Goal: Task Accomplishment & Management: Manage account settings

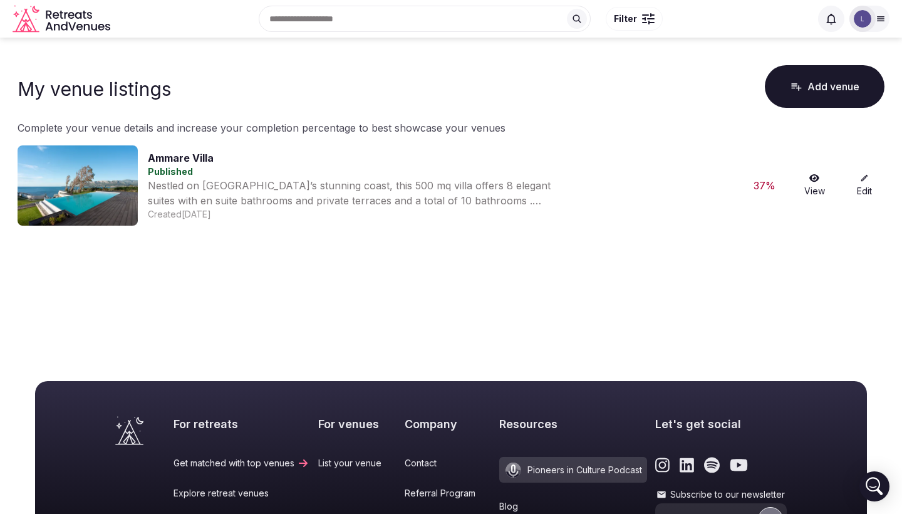
click at [815, 182] on link "View" at bounding box center [814, 186] width 40 height 24
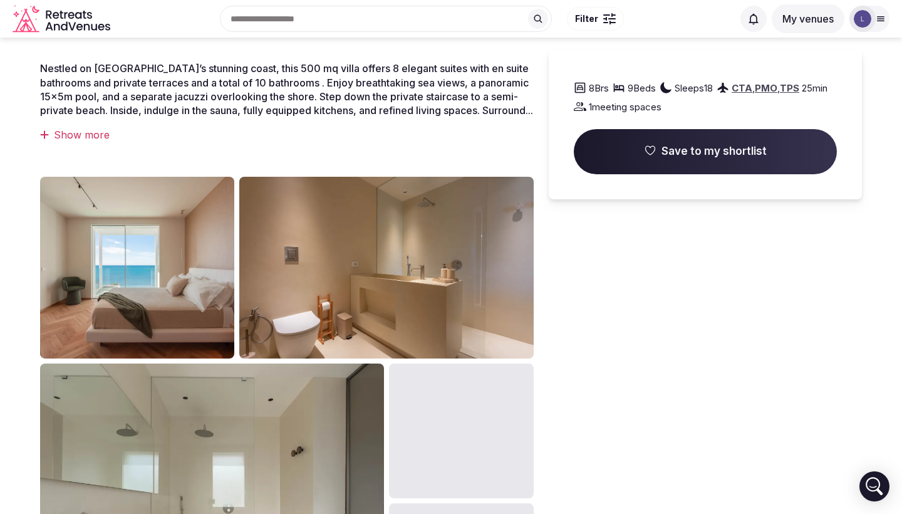
scroll to position [407, 0]
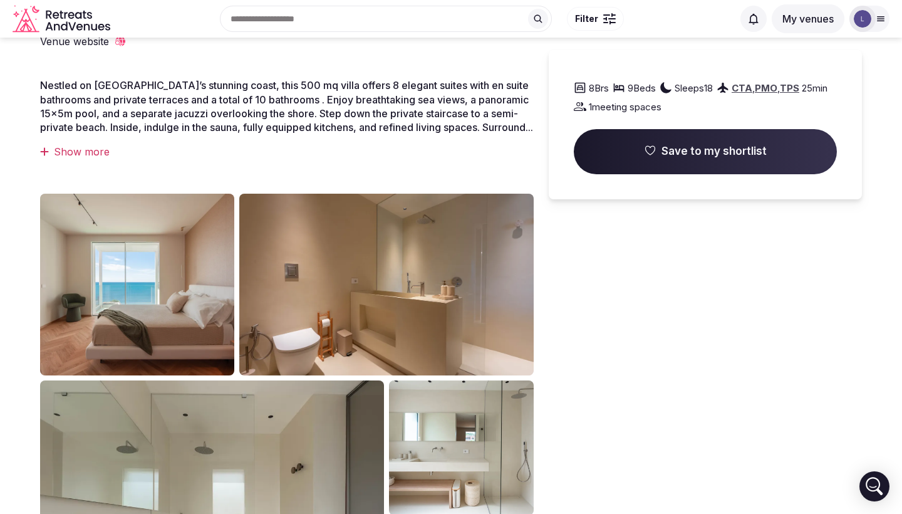
click at [72, 148] on div "Show more" at bounding box center [287, 152] width 494 height 14
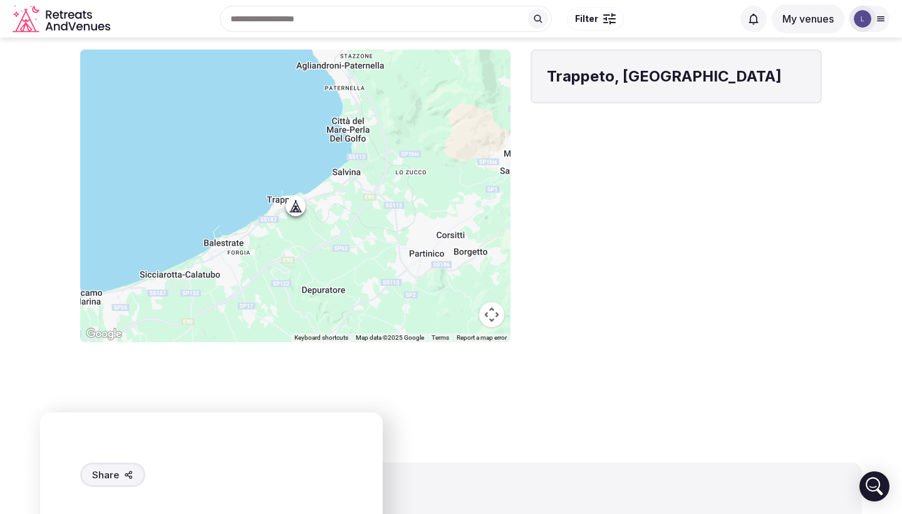
scroll to position [1141, 0]
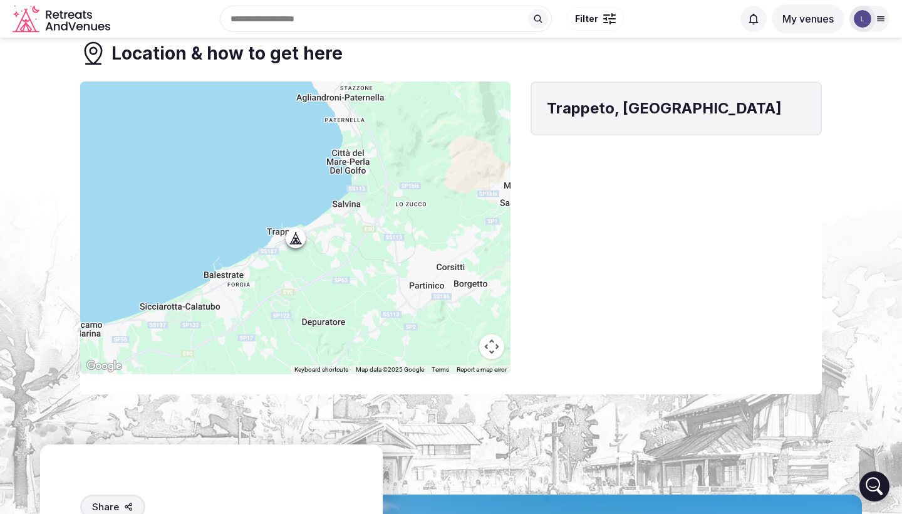
click at [491, 334] on button "Map camera controls" at bounding box center [491, 346] width 25 height 25
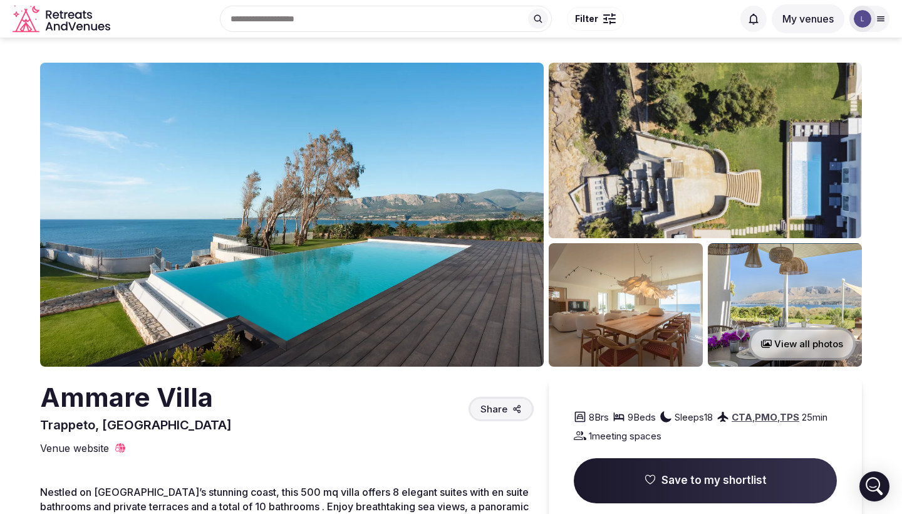
scroll to position [0, 0]
click at [347, 22] on input "text" at bounding box center [386, 19] width 332 height 26
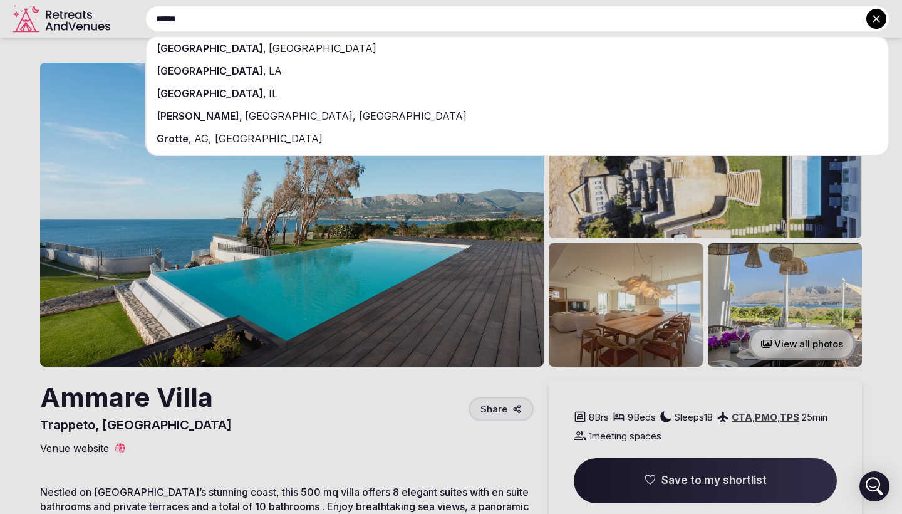
type input "******"
click at [354, 39] on div "[GEOGRAPHIC_DATA] , [GEOGRAPHIC_DATA]" at bounding box center [518, 48] width 742 height 23
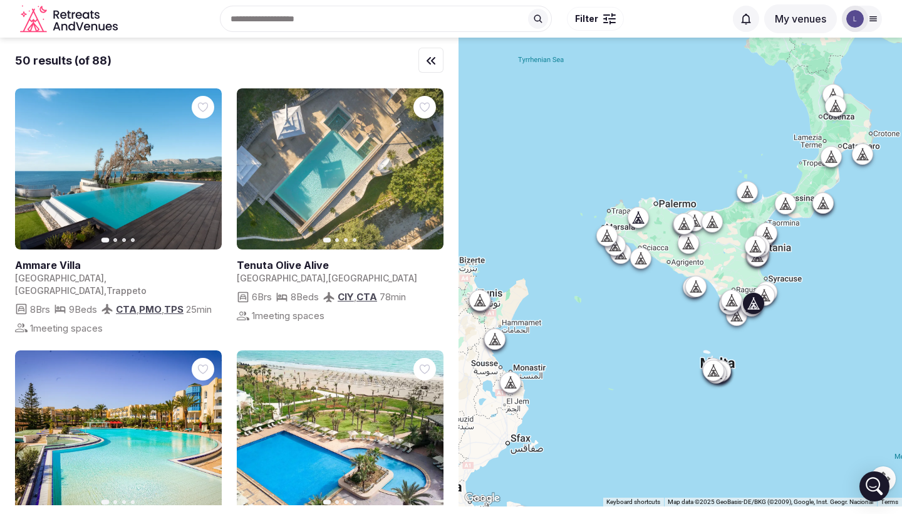
click at [427, 166] on icon "button" at bounding box center [426, 169] width 10 height 10
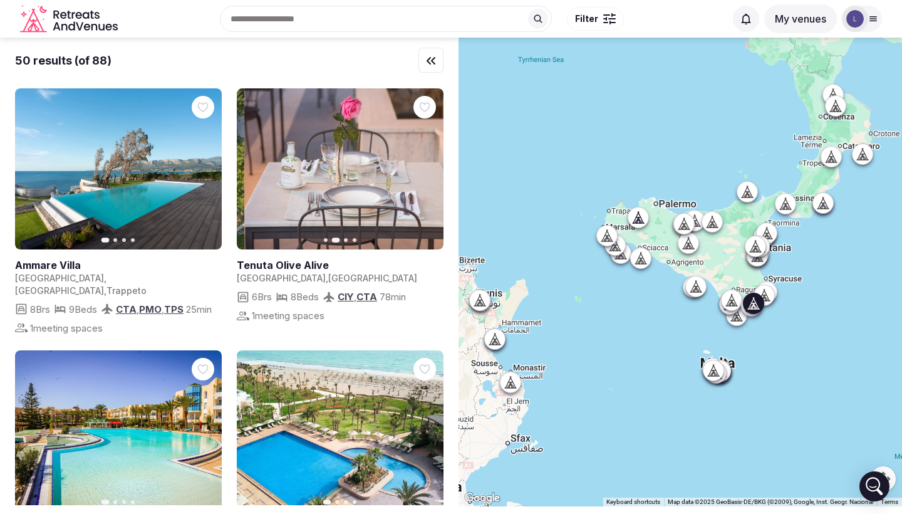
click at [427, 167] on icon "button" at bounding box center [426, 169] width 5 height 9
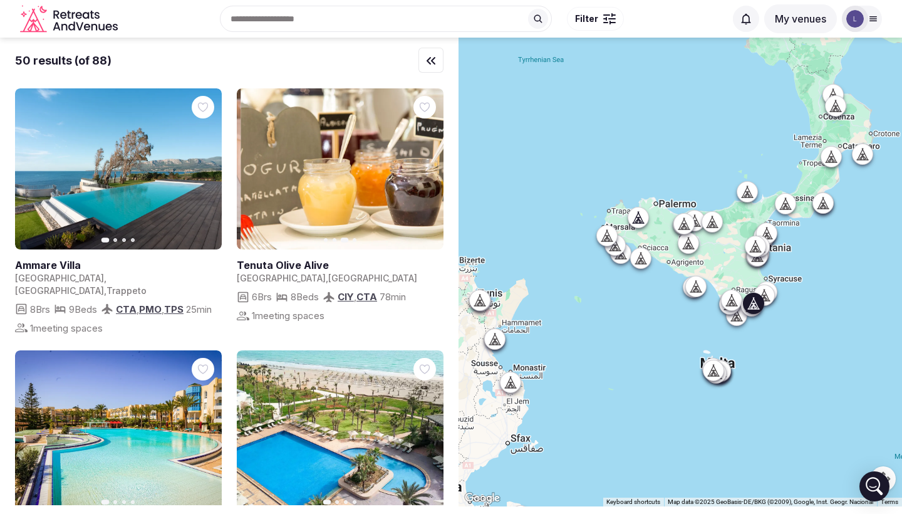
click at [427, 167] on icon "button" at bounding box center [426, 169] width 5 height 9
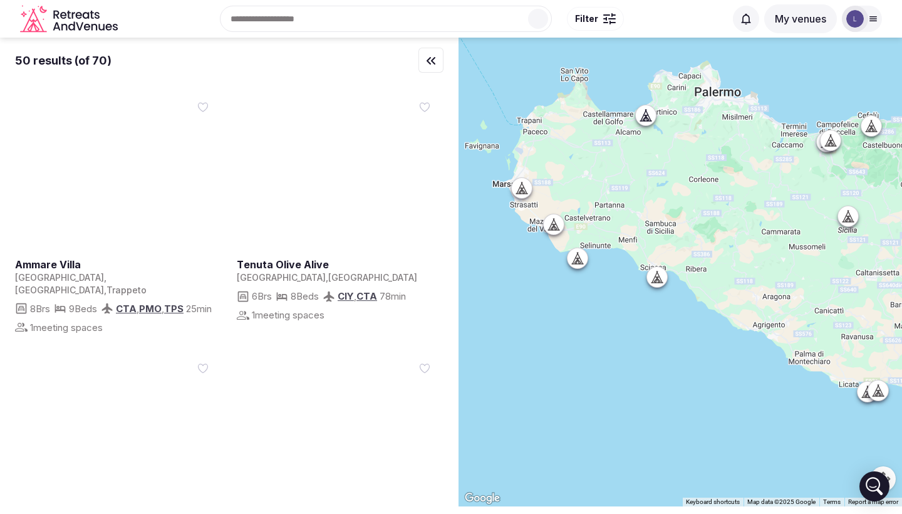
click at [646, 118] on div at bounding box center [681, 272] width 444 height 469
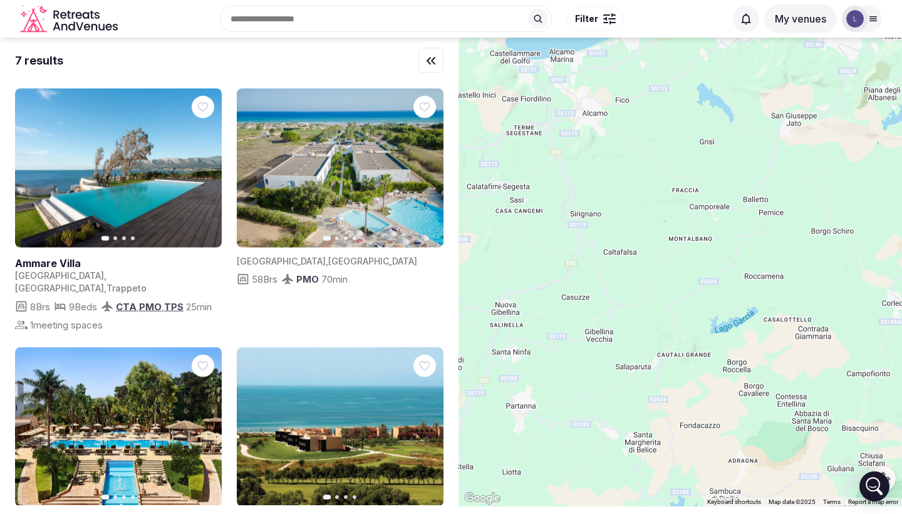
drag, startPoint x: 640, startPoint y: 142, endPoint x: 589, endPoint y: 373, distance: 236.7
click at [590, 370] on div at bounding box center [681, 272] width 444 height 469
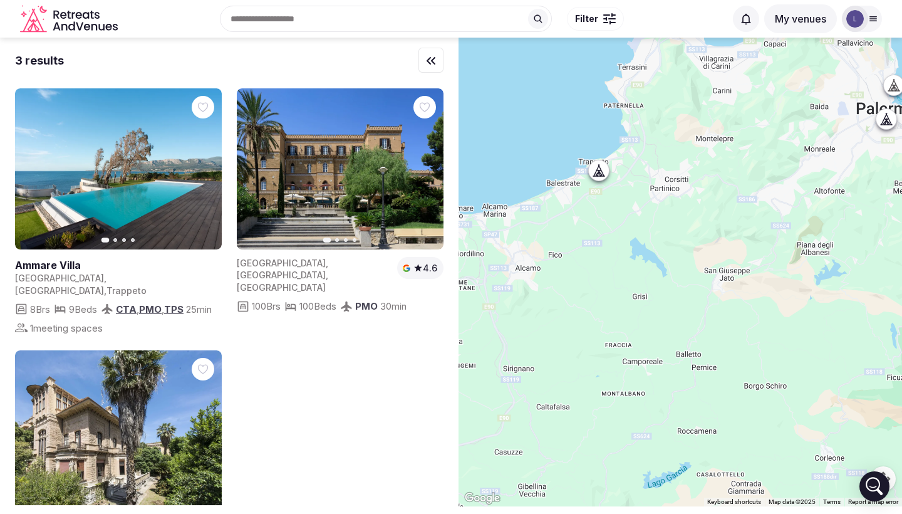
click at [602, 172] on icon at bounding box center [602, 170] width 6 height 11
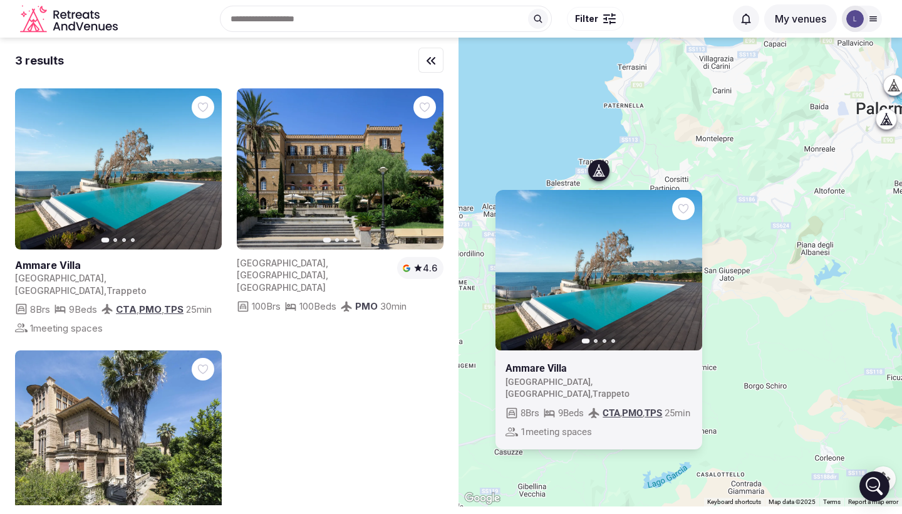
click at [643, 146] on div "Previous slide Next slide [GEOGRAPHIC_DATA] , [GEOGRAPHIC_DATA] , Trappeto 8 Br…" at bounding box center [681, 272] width 444 height 469
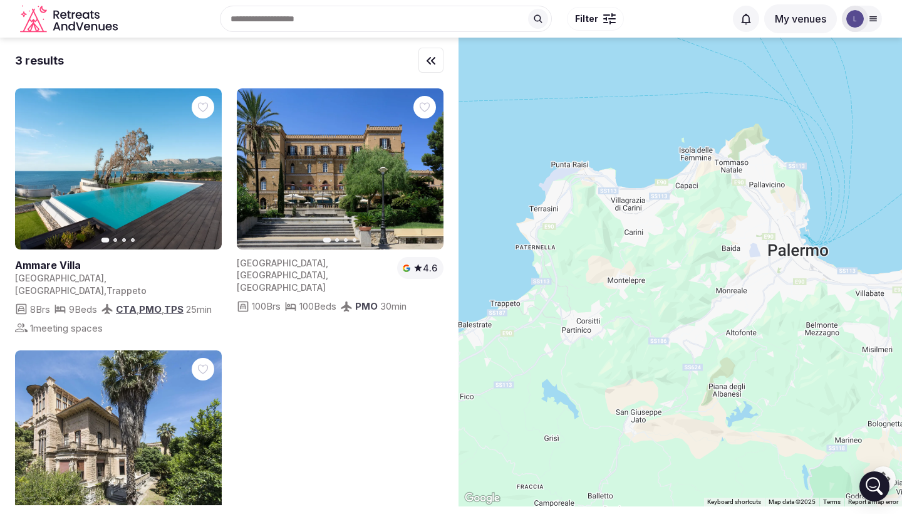
drag, startPoint x: 643, startPoint y: 146, endPoint x: 554, endPoint y: 293, distance: 171.8
click at [554, 293] on div at bounding box center [681, 272] width 444 height 469
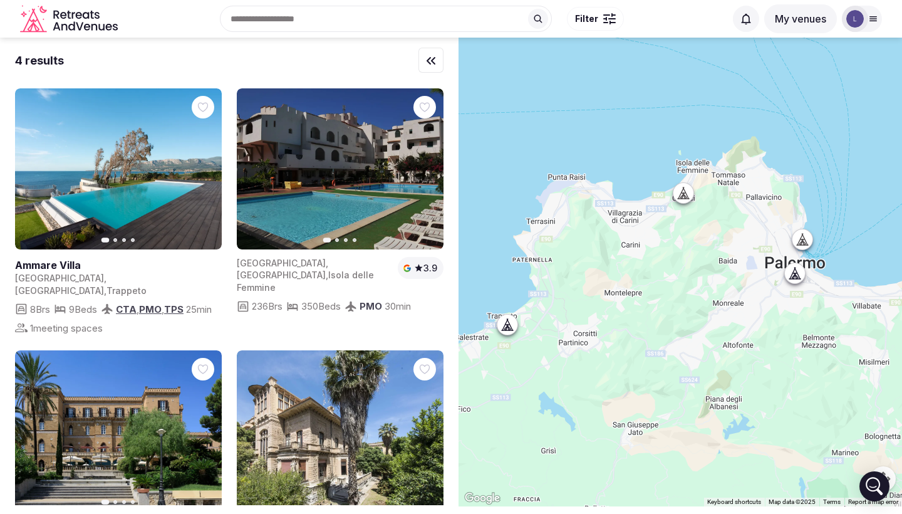
click at [685, 199] on icon at bounding box center [683, 199] width 11 height 0
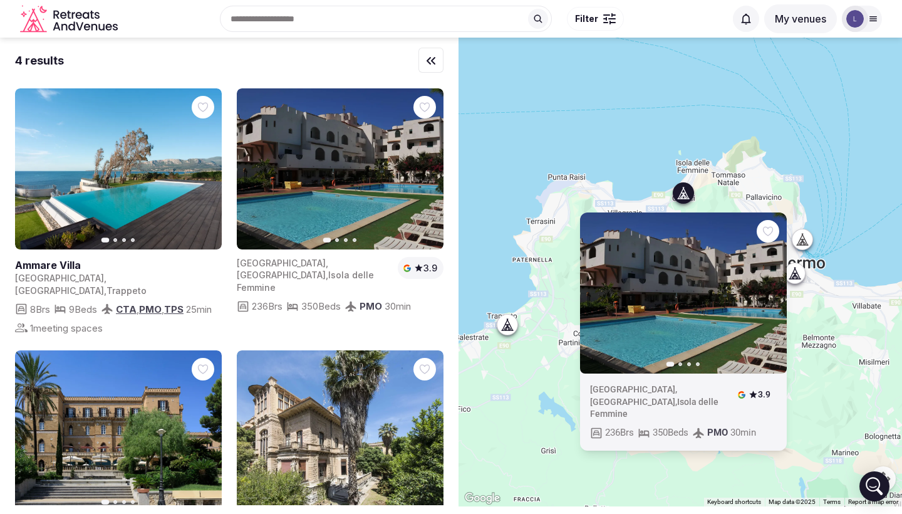
click at [803, 276] on div at bounding box center [795, 273] width 20 height 20
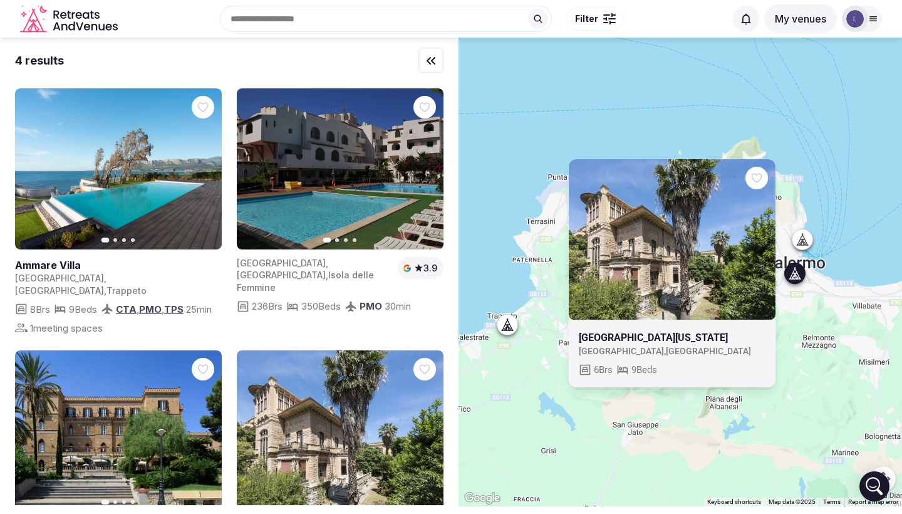
click at [801, 247] on div at bounding box center [803, 239] width 20 height 20
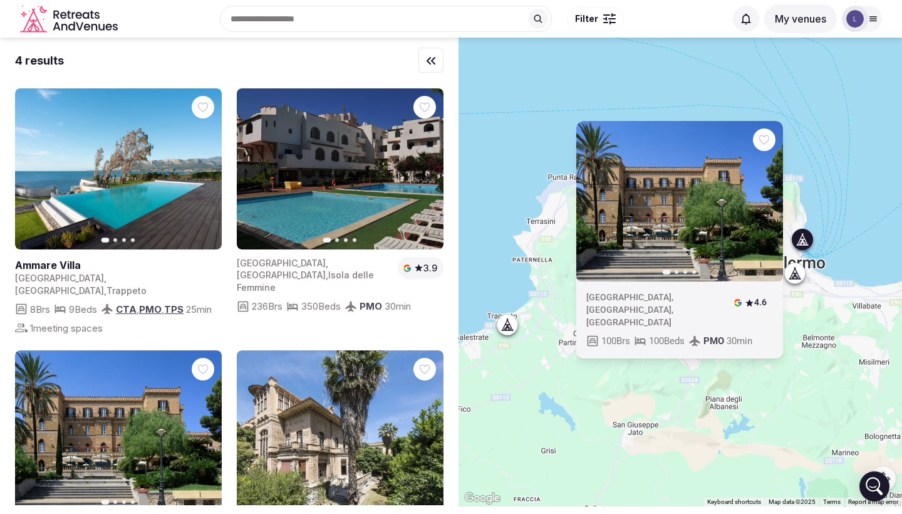
click at [764, 205] on icon "button" at bounding box center [766, 201] width 5 height 9
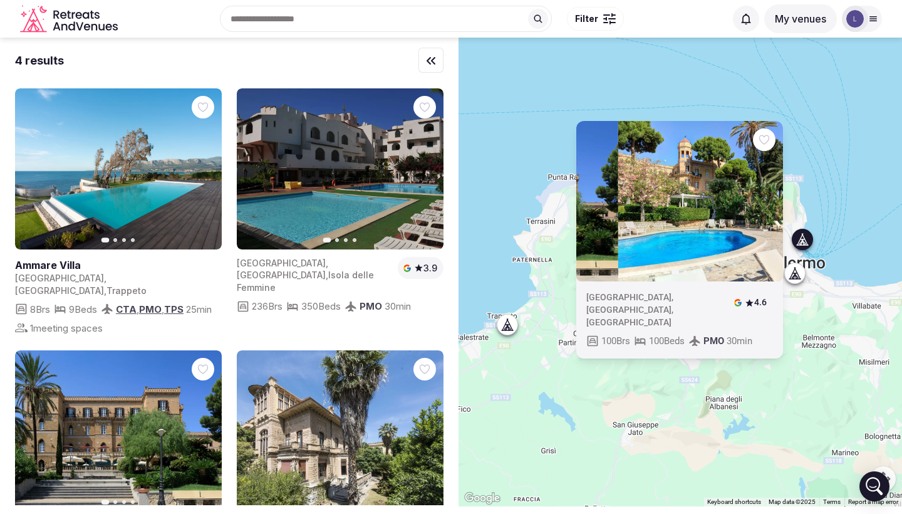
click at [765, 205] on icon "button" at bounding box center [766, 201] width 5 height 9
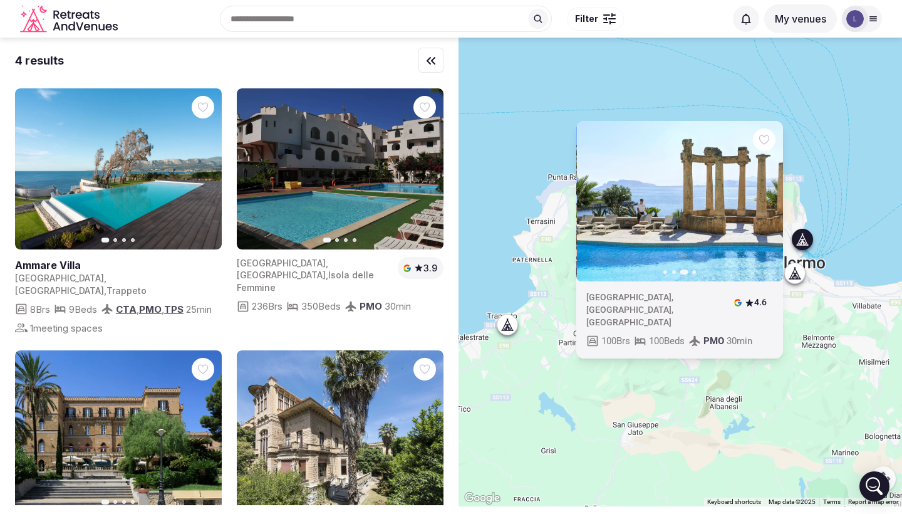
click at [765, 205] on icon "button" at bounding box center [766, 201] width 5 height 9
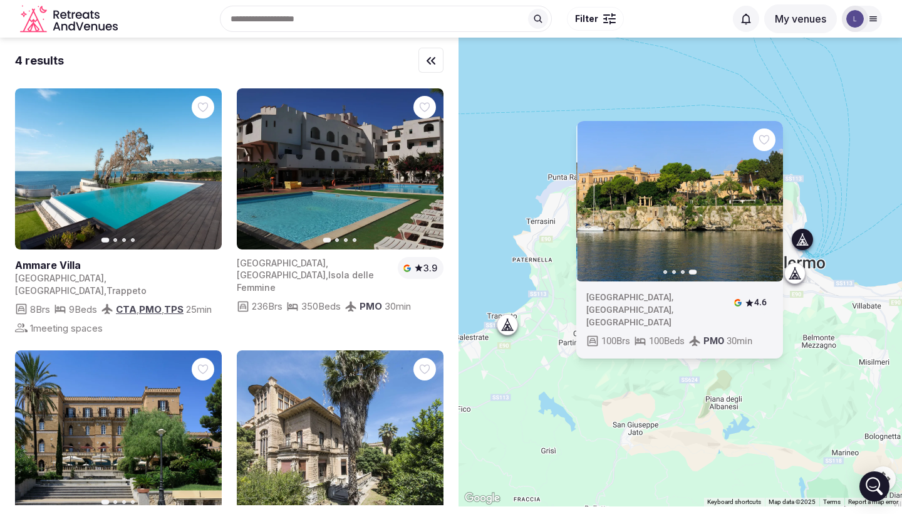
click at [765, 205] on icon "button" at bounding box center [766, 201] width 5 height 9
click at [593, 205] on icon "button" at bounding box center [593, 201] width 5 height 9
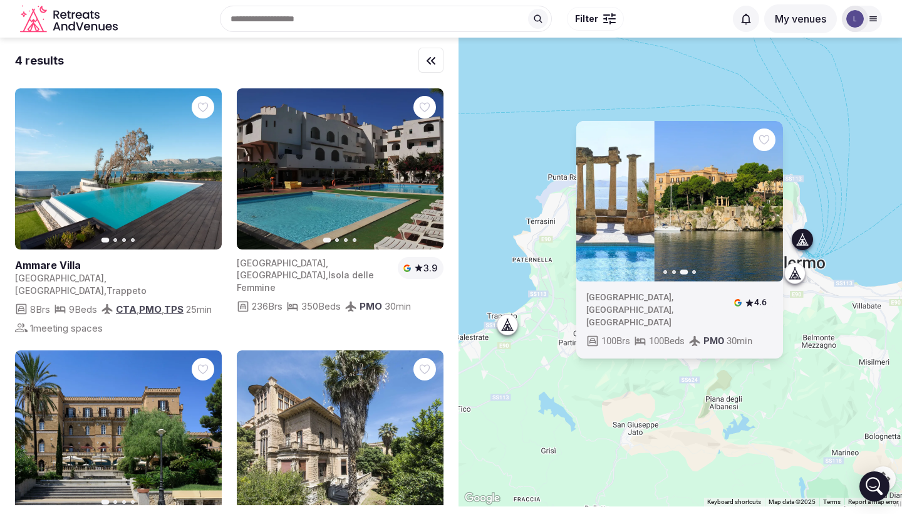
click at [593, 205] on icon "button" at bounding box center [593, 201] width 5 height 9
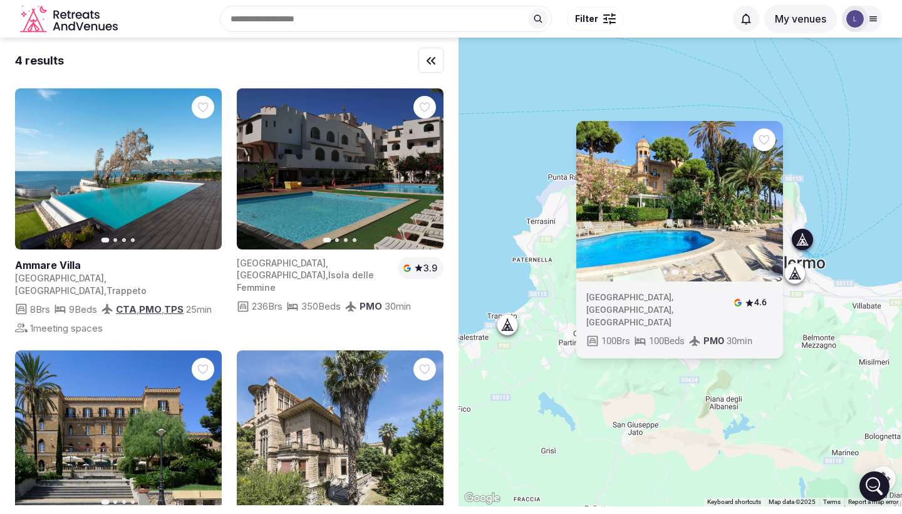
click at [792, 273] on icon at bounding box center [795, 273] width 13 height 13
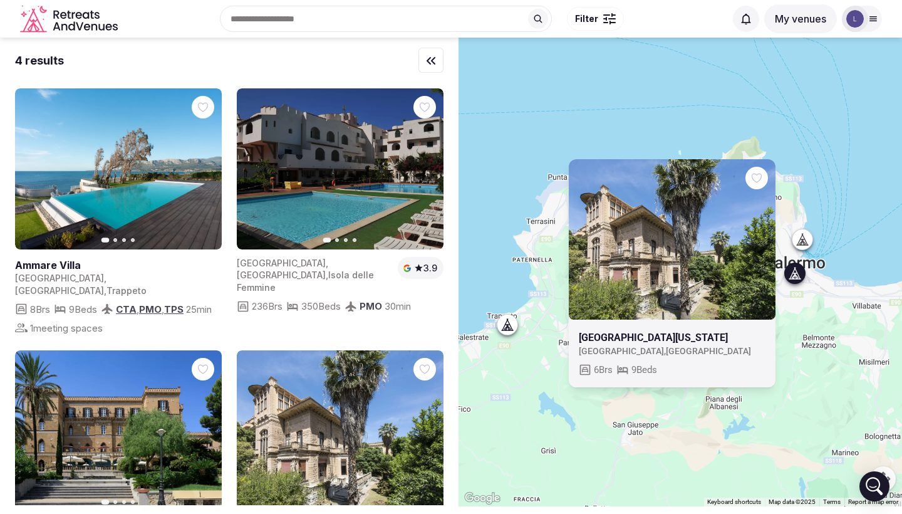
click at [666, 300] on link at bounding box center [672, 239] width 207 height 161
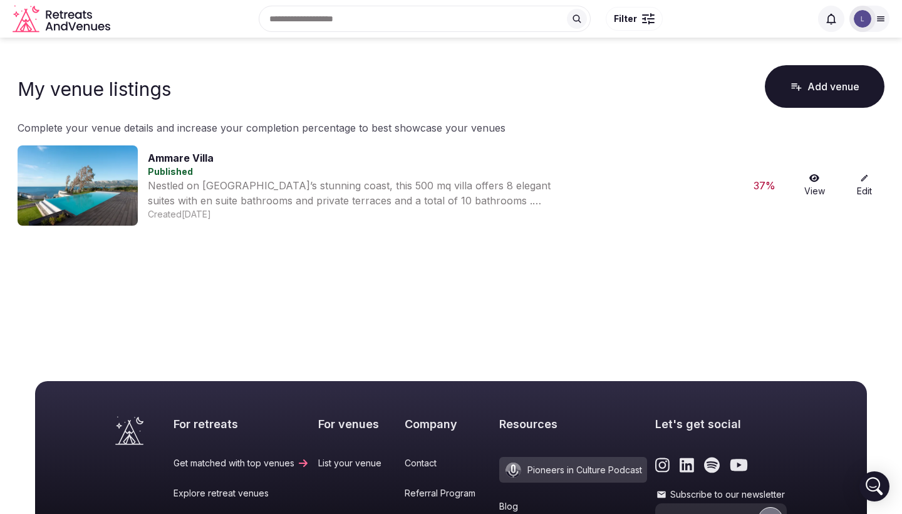
click at [860, 180] on icon at bounding box center [864, 178] width 9 height 9
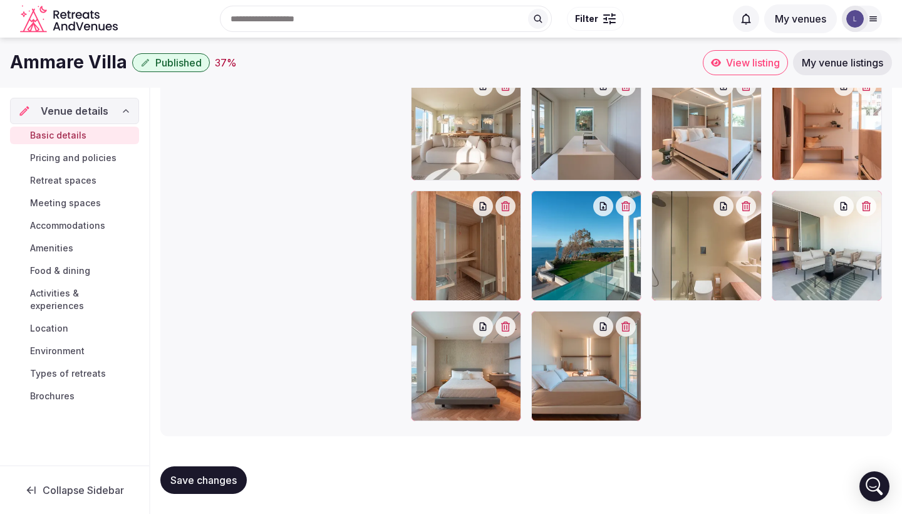
scroll to position [1598, 0]
click at [58, 164] on span "Pricing and policies" at bounding box center [73, 158] width 86 height 13
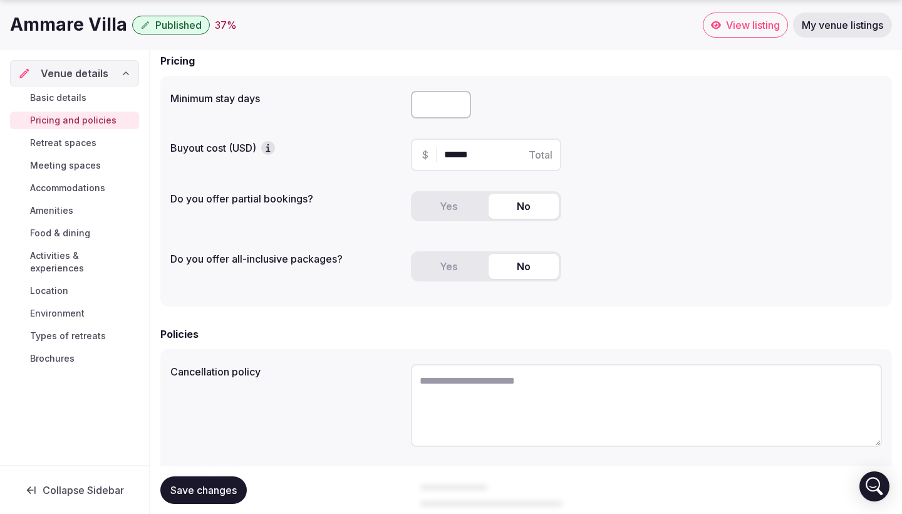
scroll to position [108, 0]
click at [267, 145] on icon "button" at bounding box center [268, 147] width 13 height 13
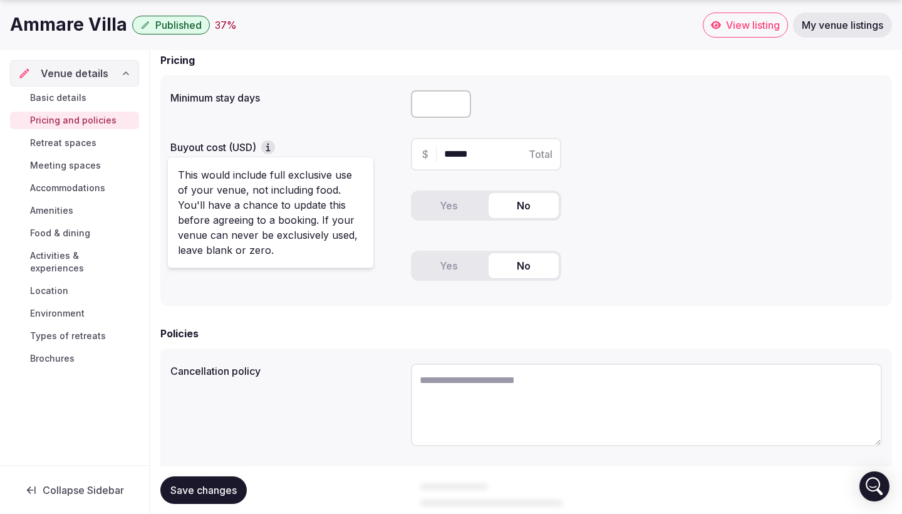
click at [358, 145] on label "Buyout cost (USD)" at bounding box center [285, 147] width 231 height 14
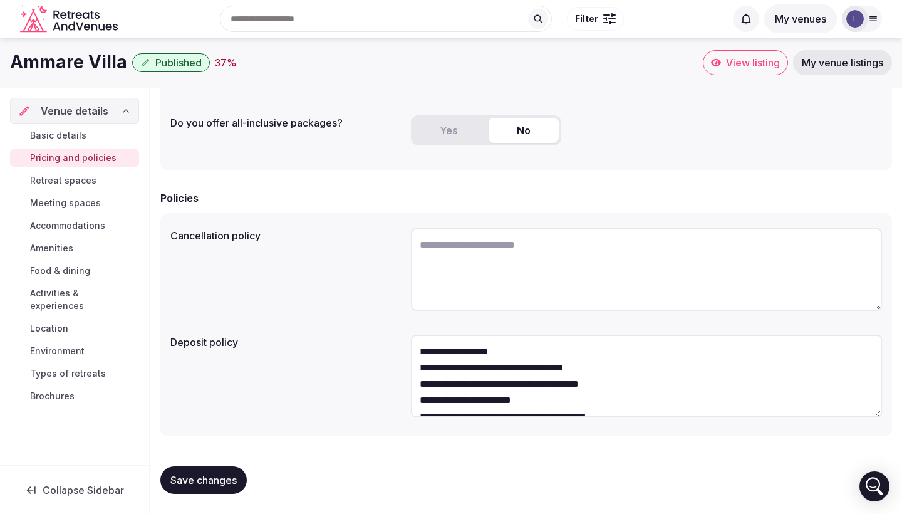
scroll to position [243, 0]
click at [462, 245] on textarea at bounding box center [646, 269] width 471 height 83
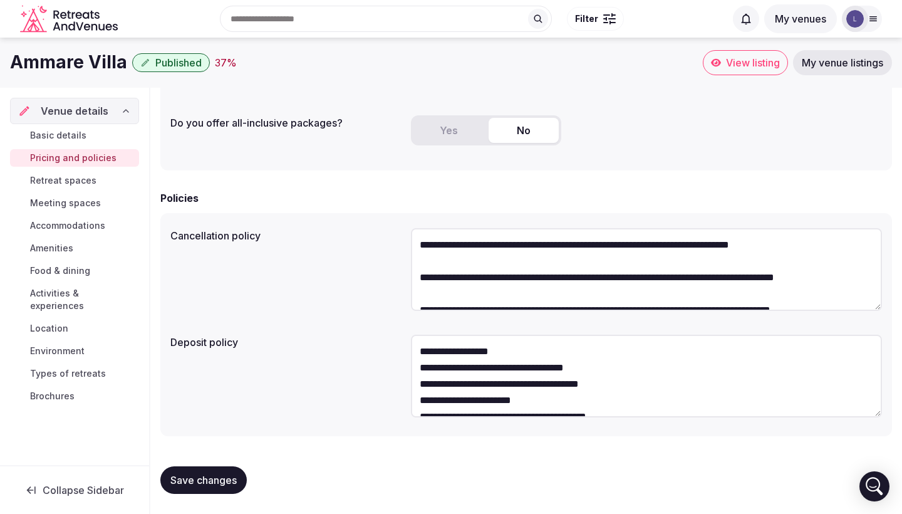
click at [467, 246] on textarea "**********" at bounding box center [646, 269] width 471 height 83
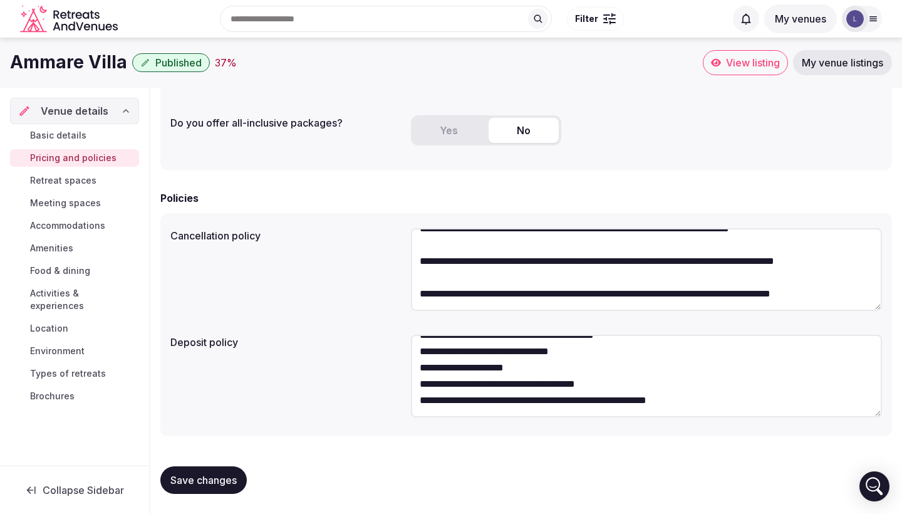
type textarea "**********"
click at [216, 484] on span "Save changes" at bounding box center [203, 480] width 66 height 13
click at [90, 177] on span "Retreat spaces" at bounding box center [63, 180] width 66 height 13
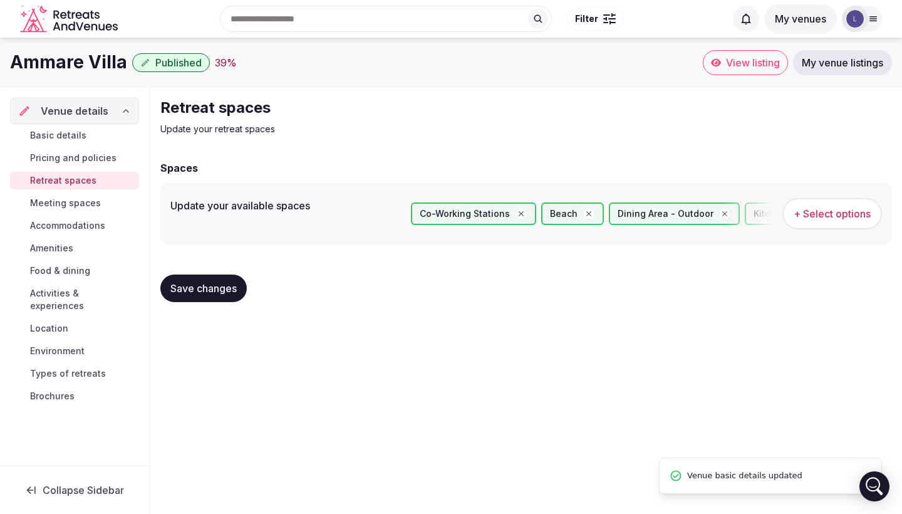
click at [852, 222] on button "+ Select options" at bounding box center [832, 213] width 100 height 31
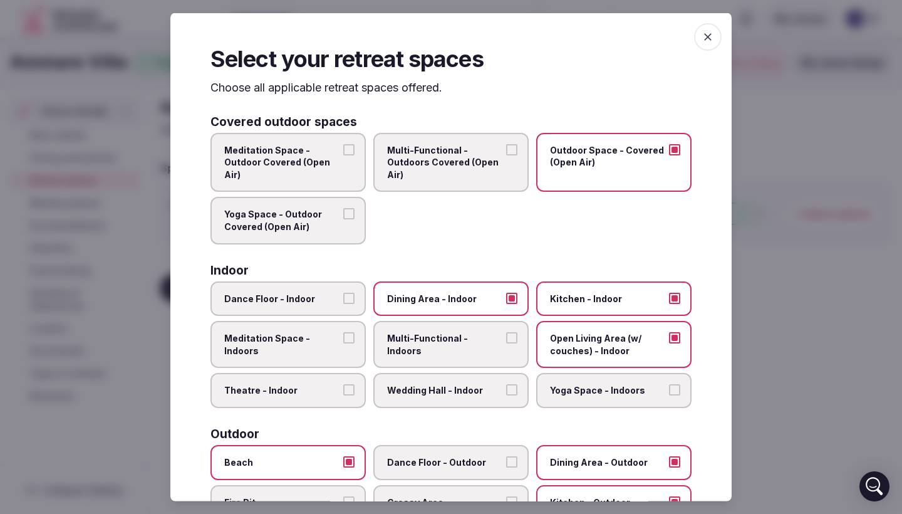
scroll to position [-1, 0]
click at [694, 43] on span "button" at bounding box center [708, 37] width 28 height 28
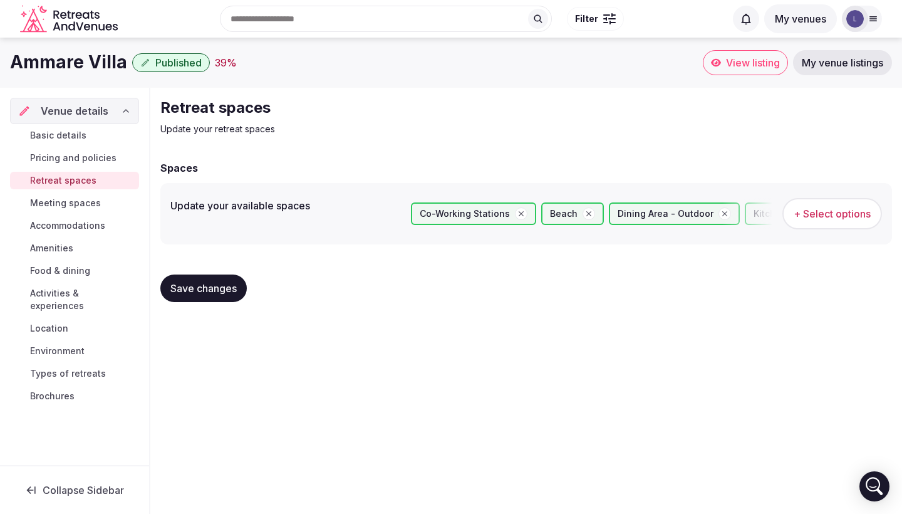
click at [79, 209] on span "Meeting spaces" at bounding box center [65, 203] width 71 height 13
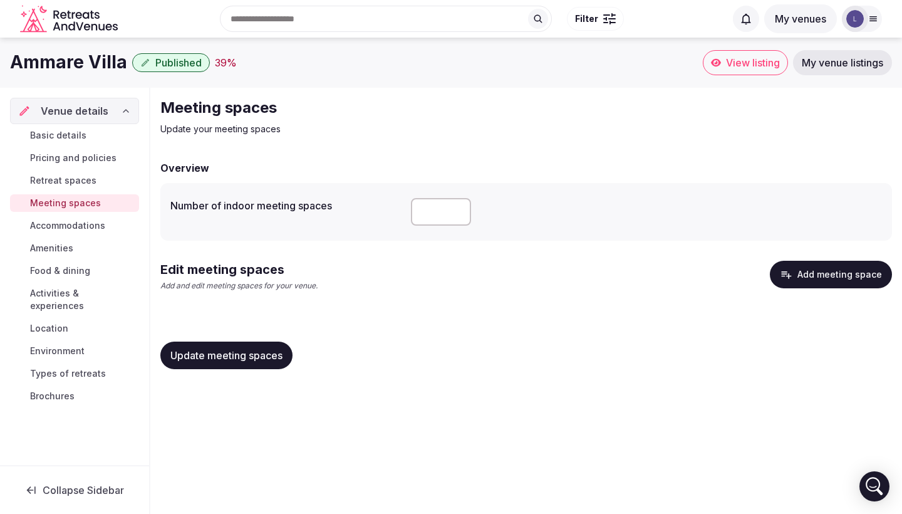
click at [806, 274] on button "Add meeting space" at bounding box center [831, 275] width 122 height 28
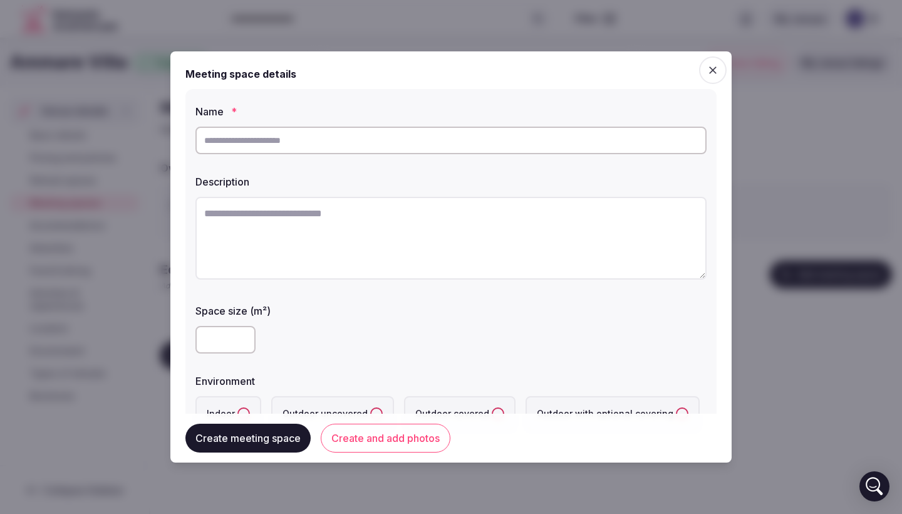
click at [315, 147] on input "text" at bounding box center [450, 141] width 511 height 28
click at [247, 140] on input "**********" at bounding box center [450, 141] width 511 height 28
click at [318, 142] on input "**********" at bounding box center [450, 141] width 511 height 28
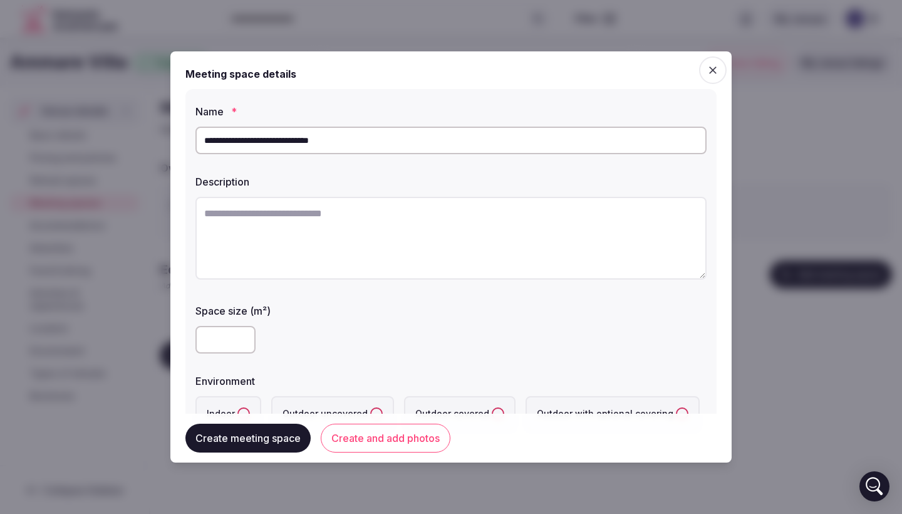
click at [307, 142] on input "**********" at bounding box center [450, 141] width 511 height 28
drag, startPoint x: 306, startPoint y: 142, endPoint x: 376, endPoint y: 141, distance: 69.5
click at [377, 142] on input "**********" at bounding box center [450, 141] width 511 height 28
type input "**********"
click at [289, 220] on textarea at bounding box center [450, 238] width 511 height 83
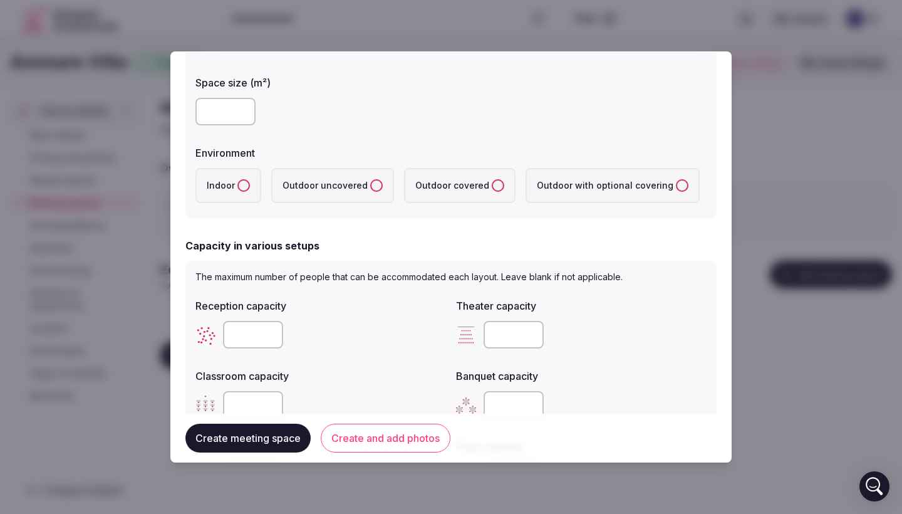
scroll to position [239, 0]
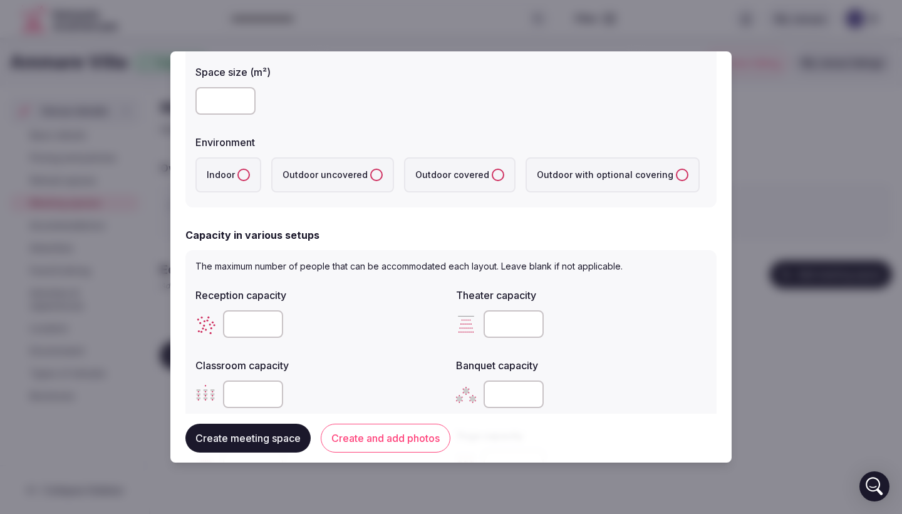
click at [340, 144] on label "Environment" at bounding box center [450, 142] width 511 height 10
click at [483, 169] on label "Outdoor covered" at bounding box center [460, 174] width 112 height 35
click at [492, 169] on covered "Outdoor covered" at bounding box center [498, 175] width 13 height 13
click at [547, 216] on form "**********" at bounding box center [450, 311] width 531 height 967
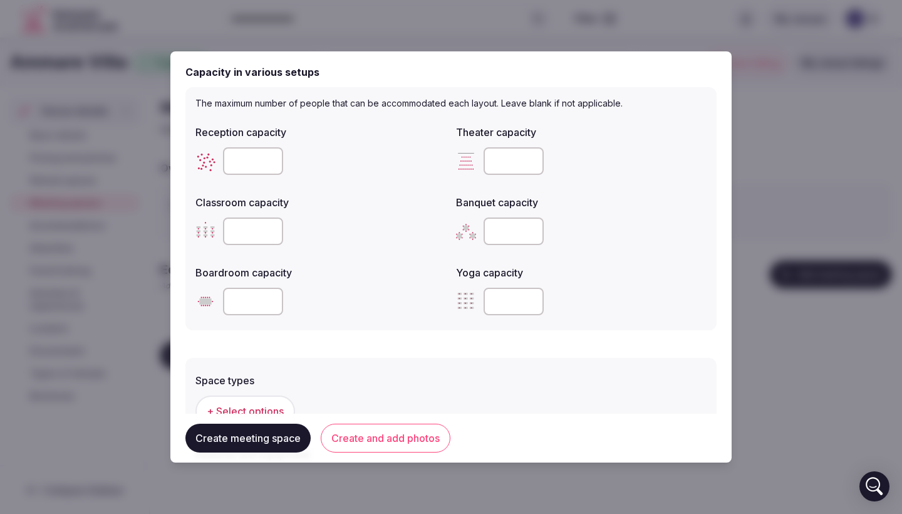
scroll to position [405, 0]
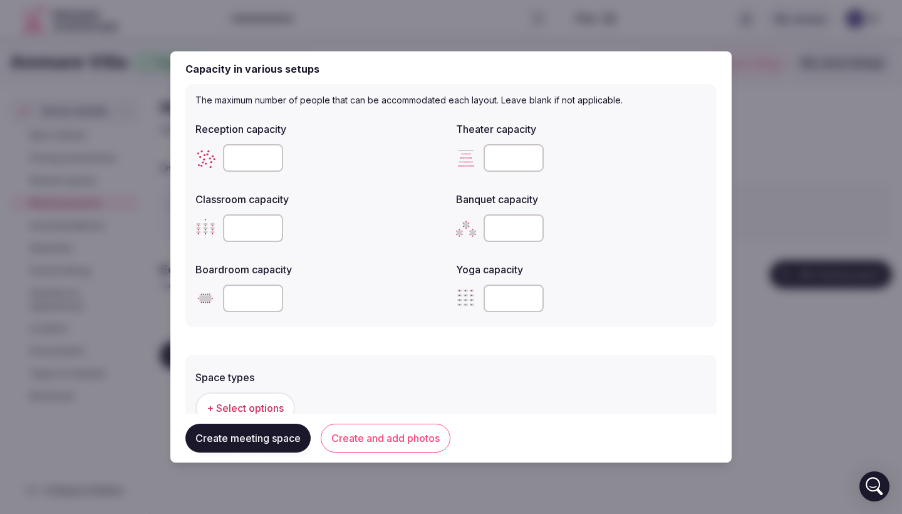
click at [251, 155] on input "number" at bounding box center [253, 158] width 60 height 28
type input "**"
click at [316, 196] on label "Classroom capacity" at bounding box center [320, 199] width 251 height 10
click at [251, 227] on input "number" at bounding box center [253, 228] width 60 height 28
type input "**"
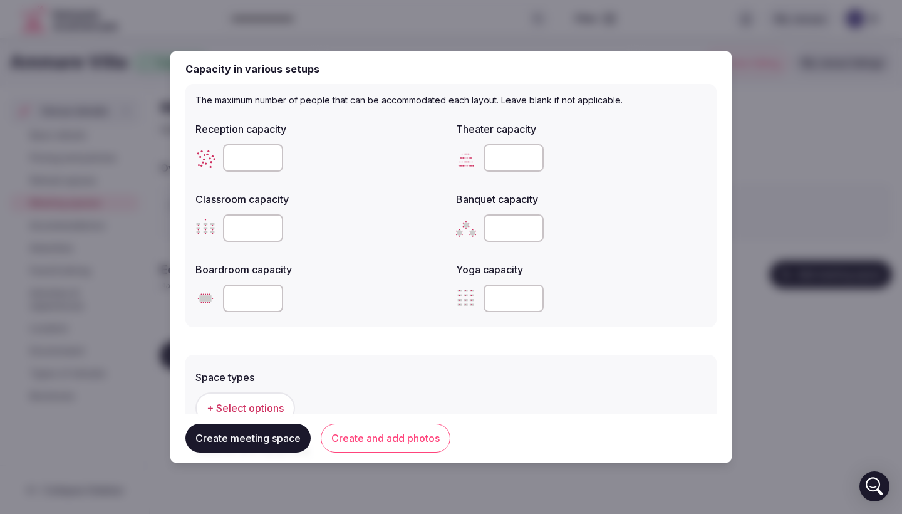
click at [399, 261] on div "Boardroom capacity" at bounding box center [320, 266] width 251 height 18
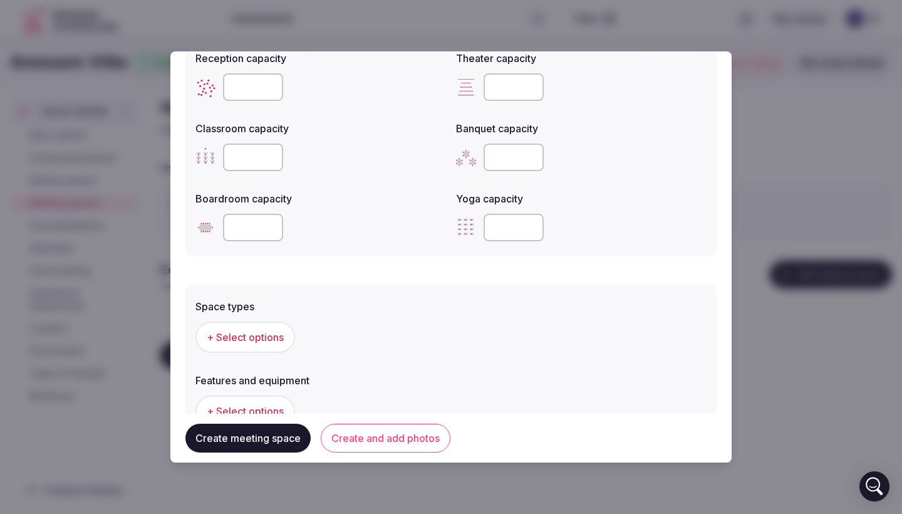
scroll to position [501, 0]
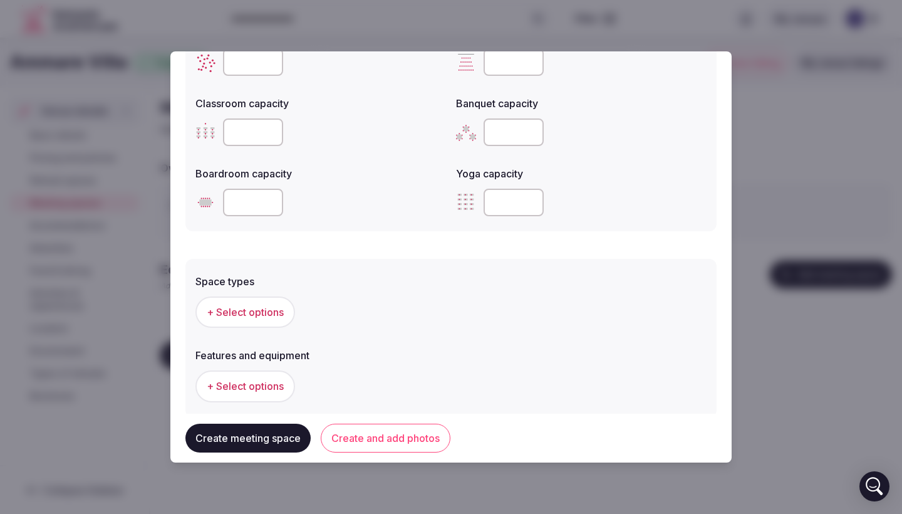
click at [508, 128] on input "number" at bounding box center [514, 132] width 60 height 28
type input "***"
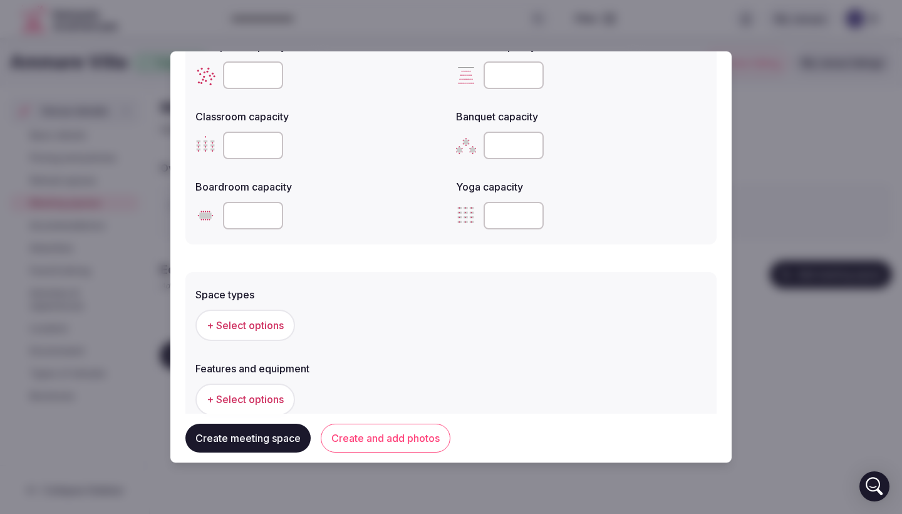
scroll to position [440, 0]
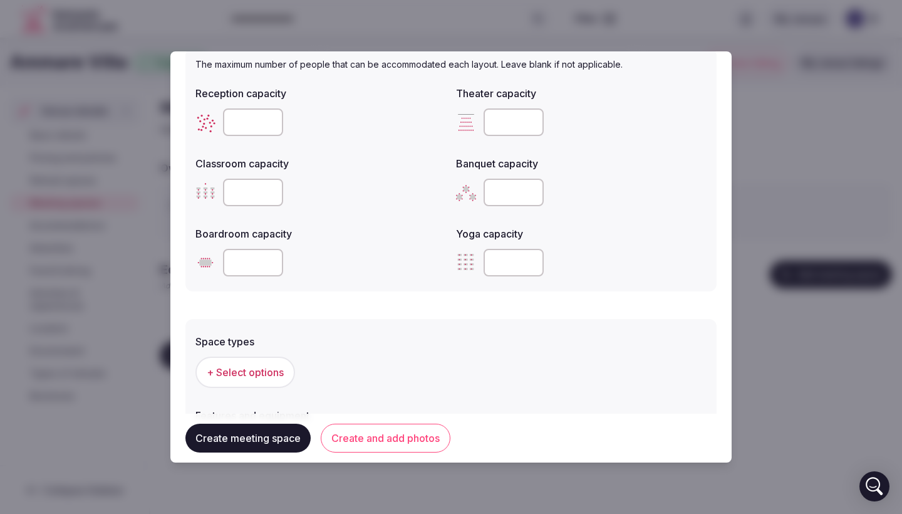
click at [501, 191] on input "***" at bounding box center [514, 193] width 60 height 28
click at [501, 192] on input "***" at bounding box center [514, 193] width 60 height 28
click at [309, 306] on form "**********" at bounding box center [450, 109] width 531 height 967
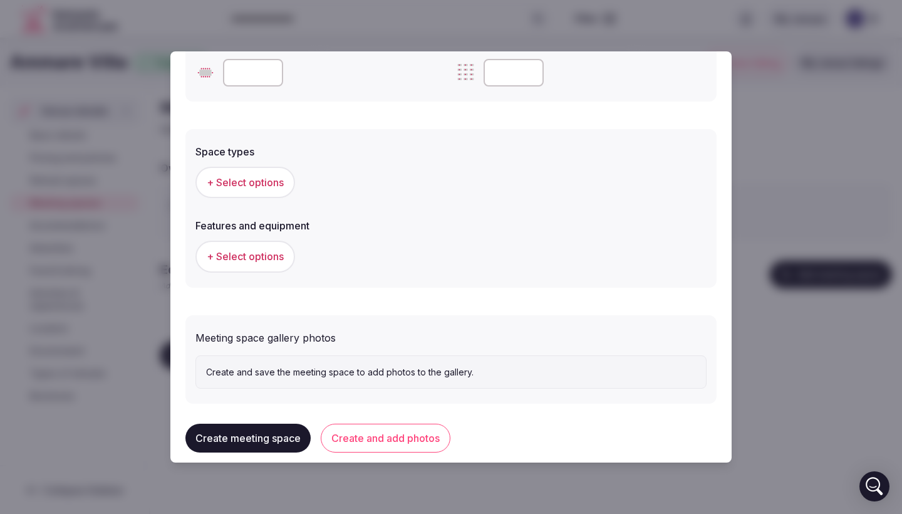
scroll to position [630, 0]
click at [265, 253] on span "+ Select options" at bounding box center [245, 257] width 77 height 14
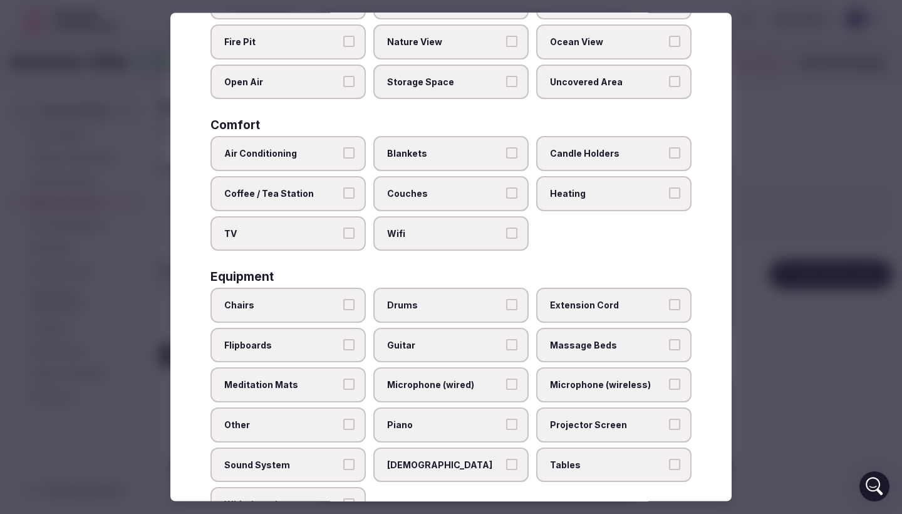
scroll to position [159, 0]
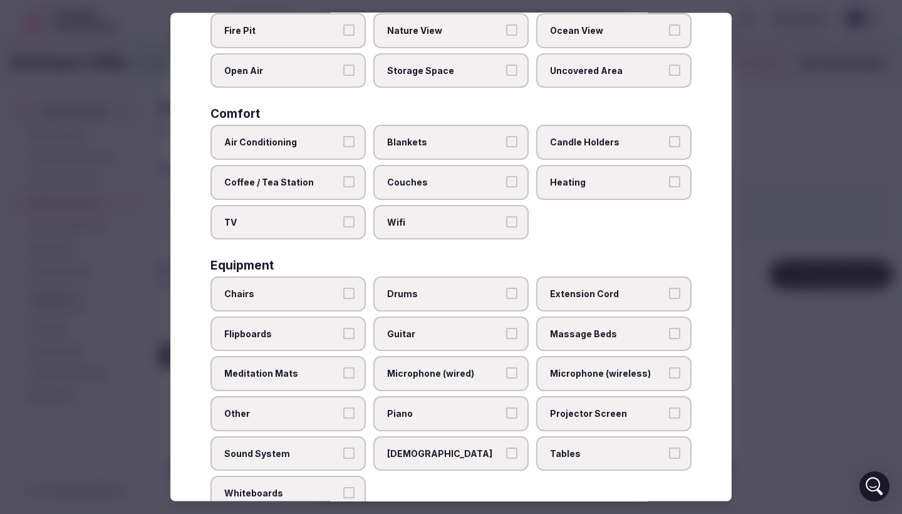
click at [514, 217] on button "Wifi" at bounding box center [511, 221] width 11 height 11
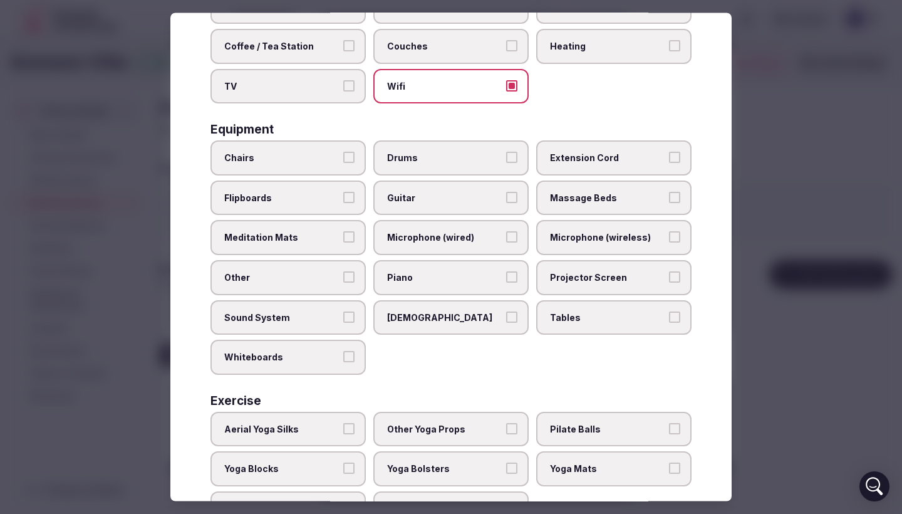
scroll to position [297, 0]
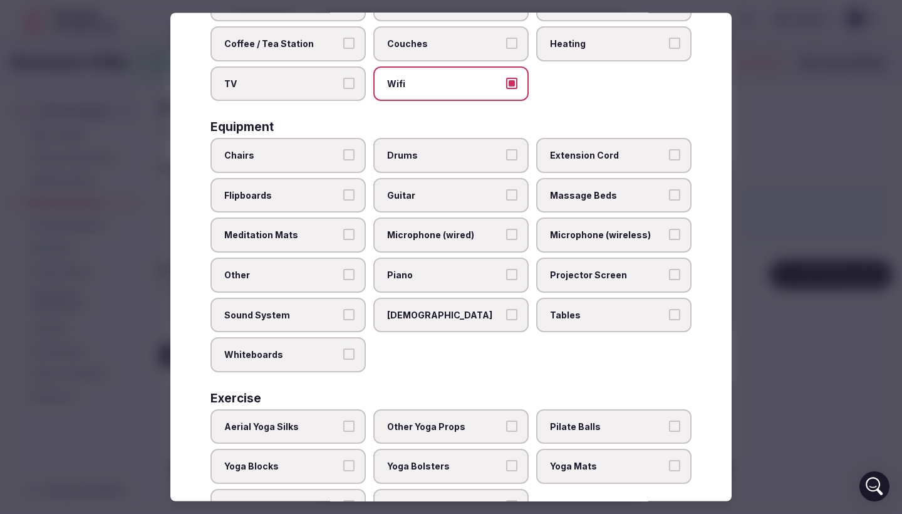
click at [514, 315] on button "[DEMOGRAPHIC_DATA]" at bounding box center [511, 314] width 11 height 11
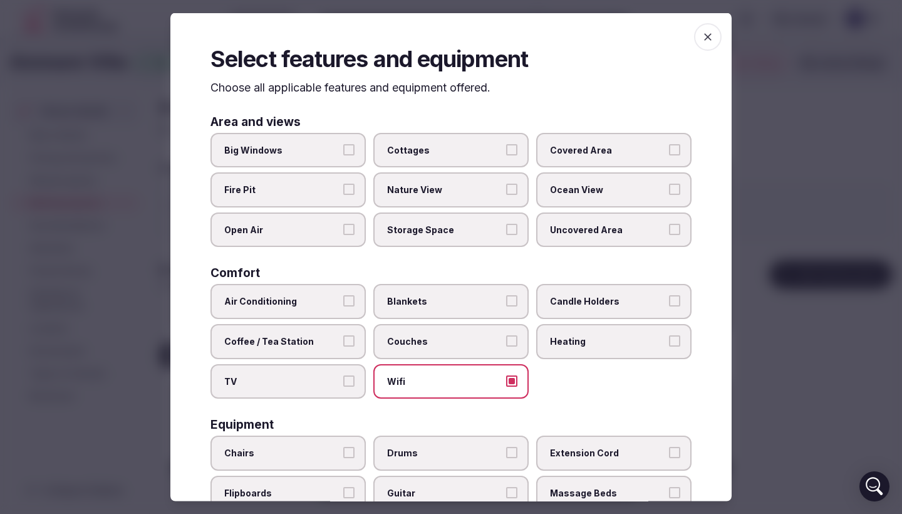
scroll to position [0, 0]
click at [699, 51] on span "button" at bounding box center [708, 37] width 28 height 28
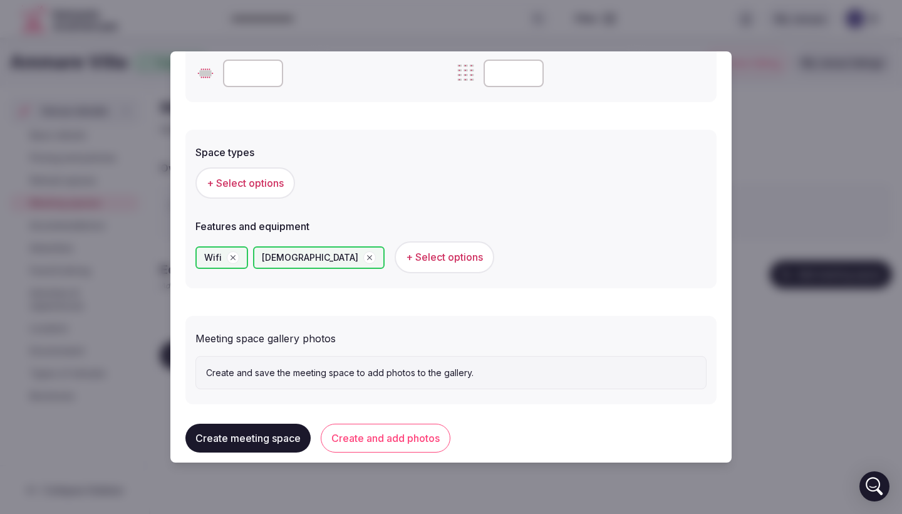
click at [385, 424] on button "Create and add photos" at bounding box center [386, 438] width 130 height 29
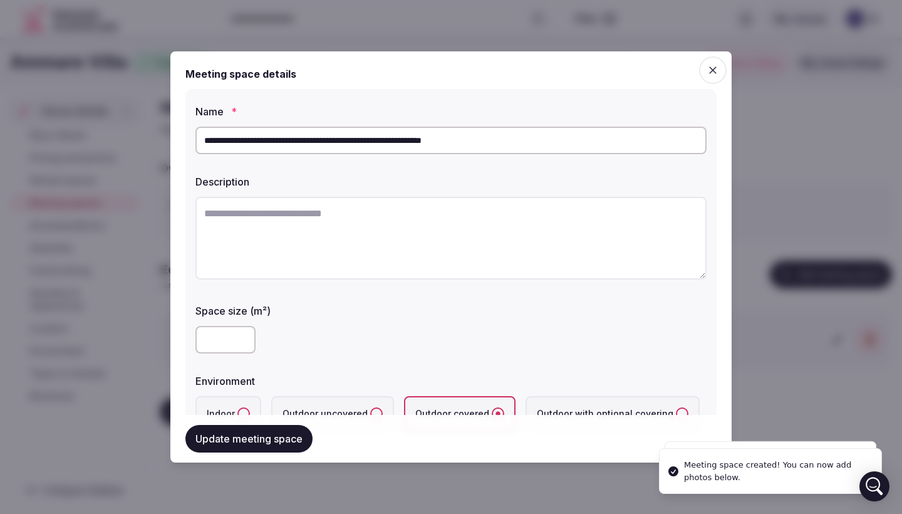
click at [707, 76] on icon "button" at bounding box center [713, 70] width 13 height 13
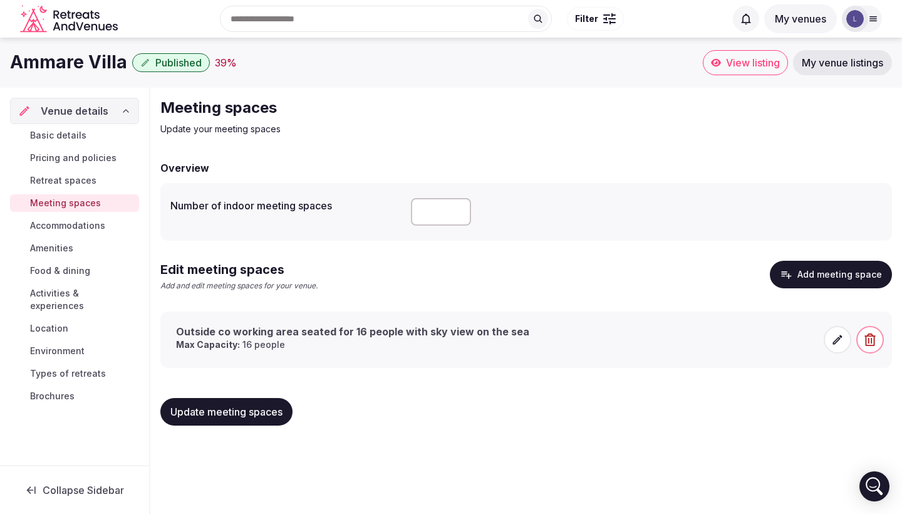
click at [48, 221] on span "Accommodations" at bounding box center [67, 225] width 75 height 13
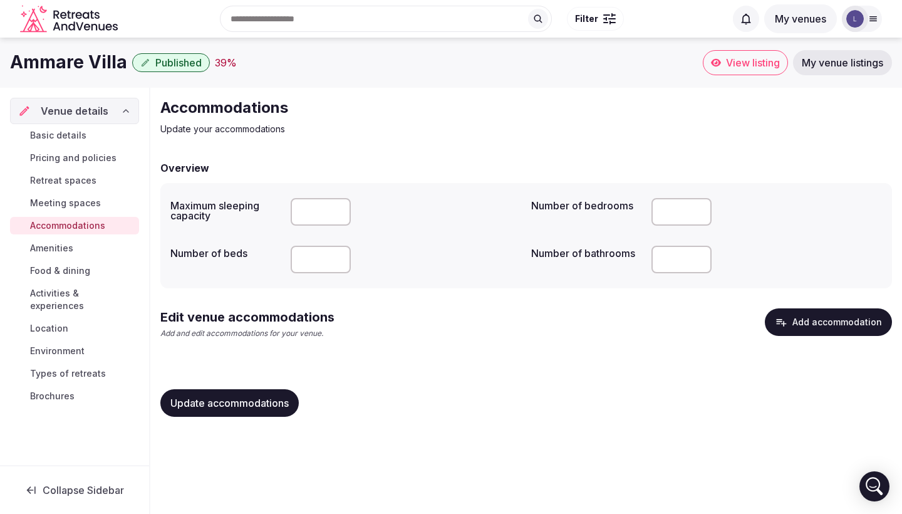
click at [46, 244] on span "Amenities" at bounding box center [51, 248] width 43 height 13
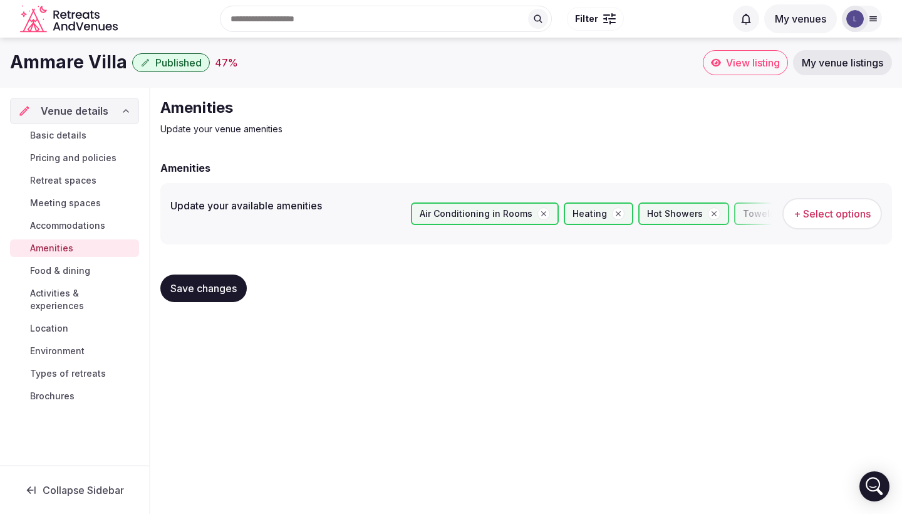
click at [44, 271] on span "Food & dining" at bounding box center [60, 270] width 60 height 13
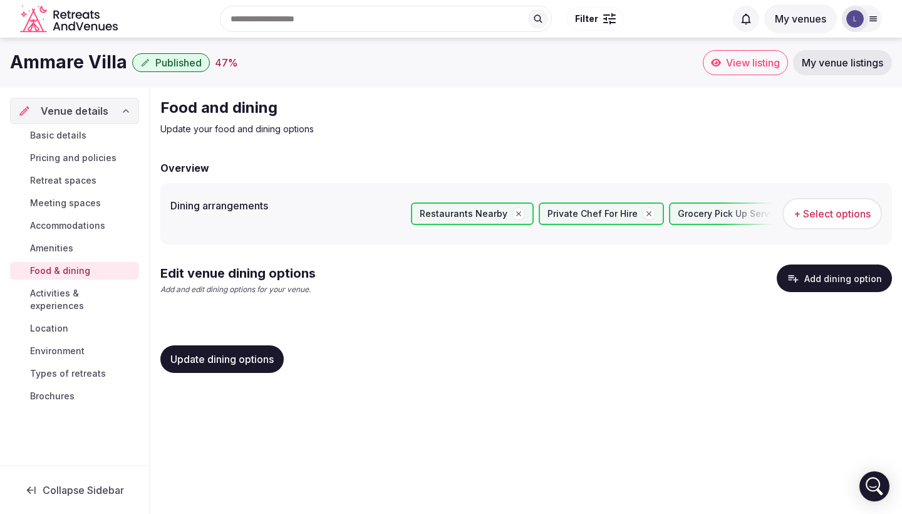
click at [75, 290] on span "Activities & experiences" at bounding box center [82, 299] width 104 height 25
click at [77, 298] on span "Activities & experiences" at bounding box center [82, 299] width 104 height 25
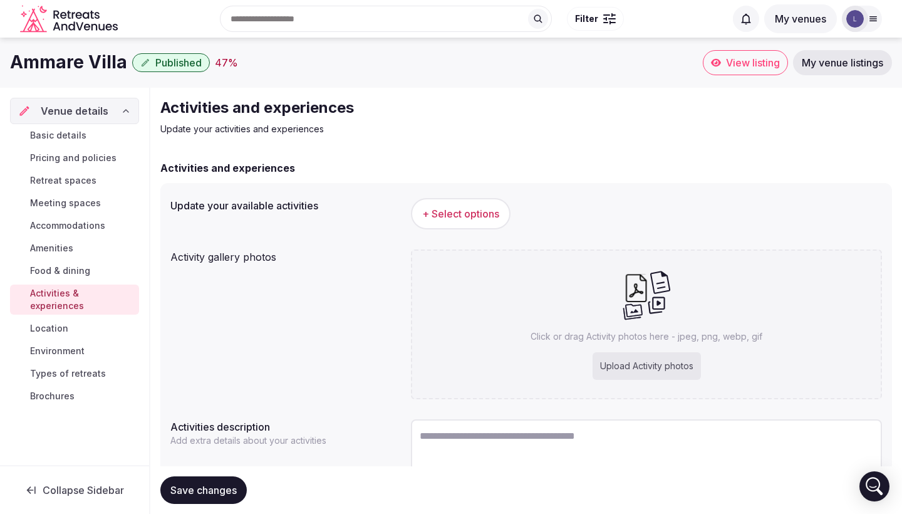
click at [463, 219] on span "+ Select options" at bounding box center [460, 214] width 77 height 14
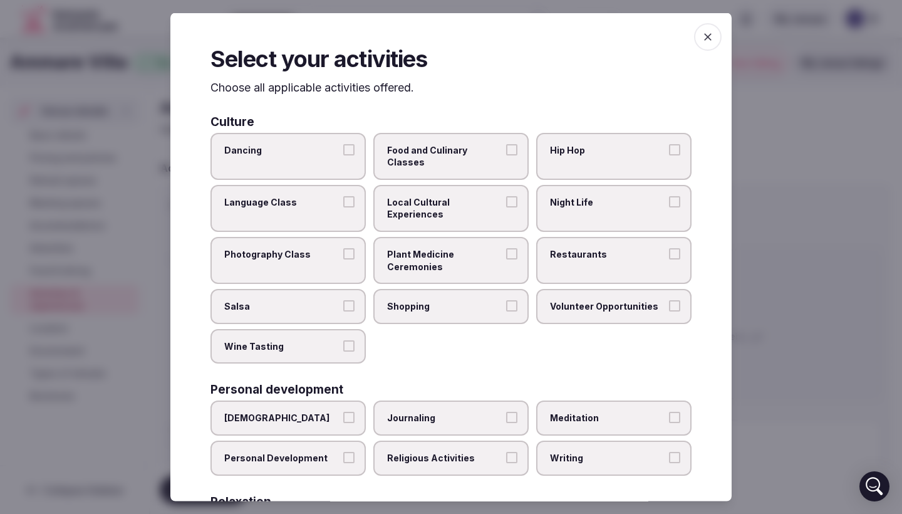
click at [511, 154] on button "Food and Culinary Classes" at bounding box center [511, 148] width 11 height 11
click at [678, 197] on label "Night Life" at bounding box center [613, 207] width 155 height 47
click at [678, 197] on button "Night Life" at bounding box center [674, 200] width 11 height 11
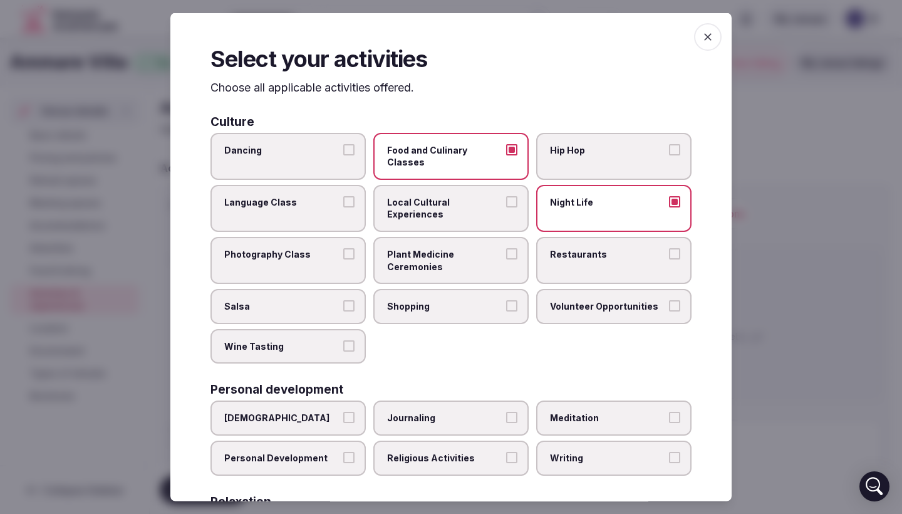
click at [677, 247] on button "Restaurants" at bounding box center [674, 252] width 11 height 11
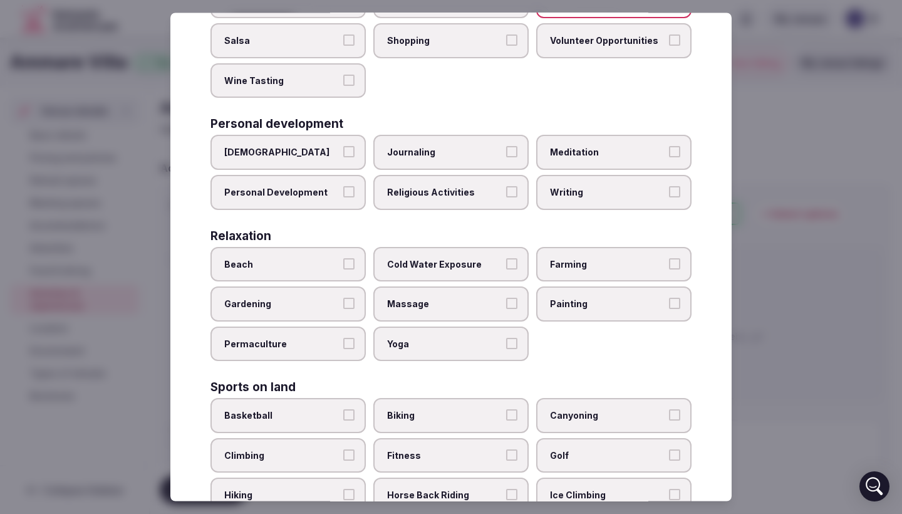
scroll to position [276, 0]
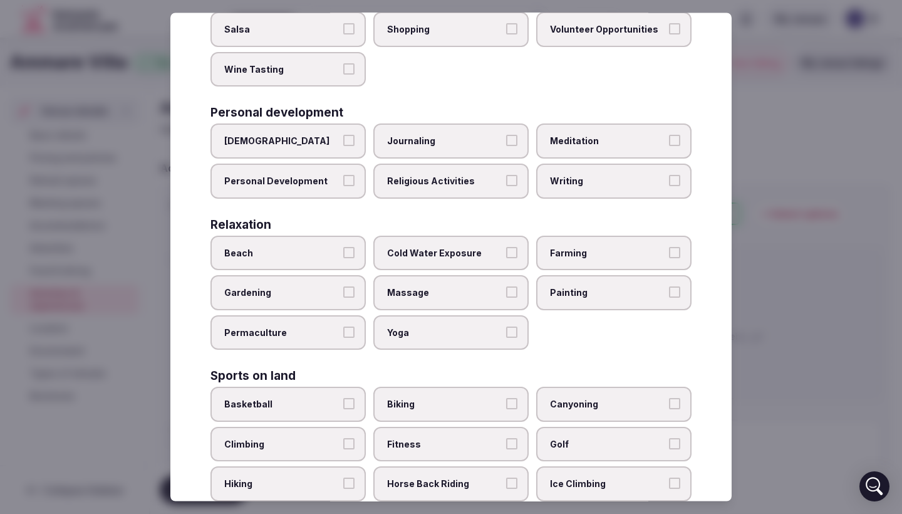
click at [507, 287] on button "Massage" at bounding box center [511, 292] width 11 height 11
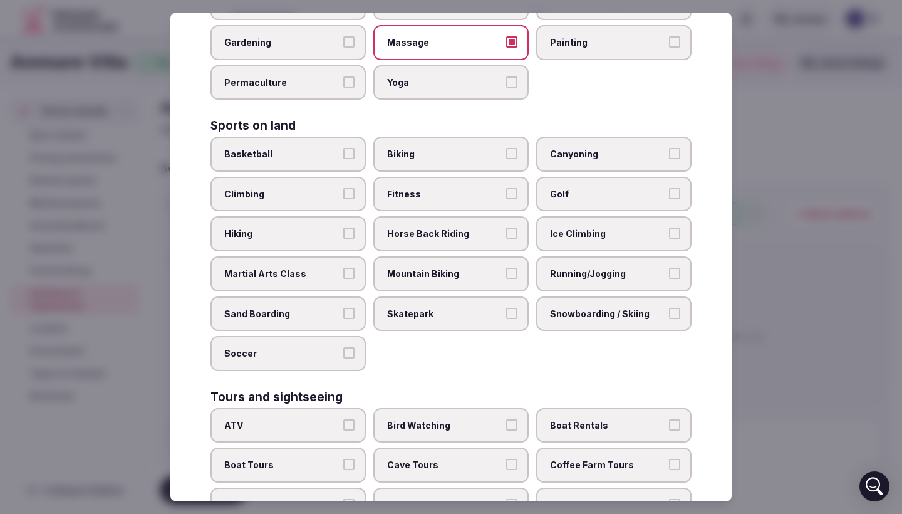
scroll to position [529, 0]
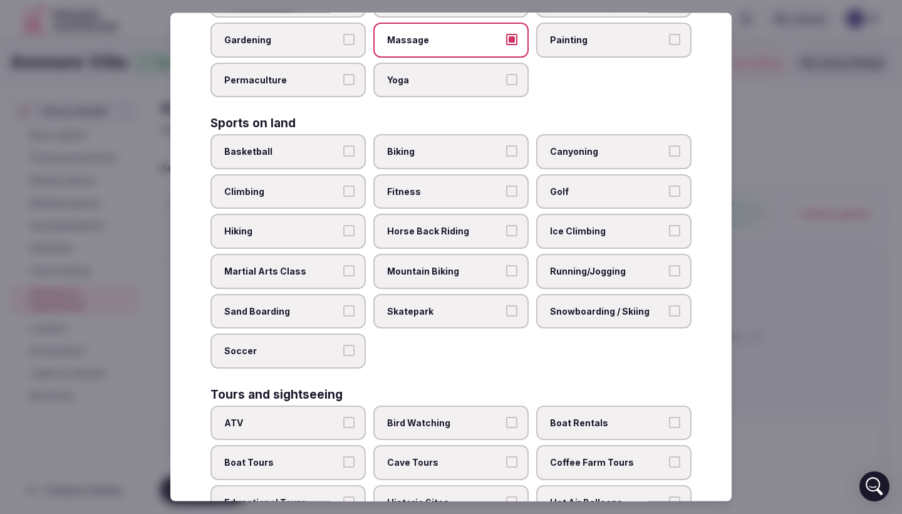
click at [342, 334] on label "Soccer" at bounding box center [288, 351] width 155 height 35
click at [343, 345] on button "Soccer" at bounding box center [348, 350] width 11 height 11
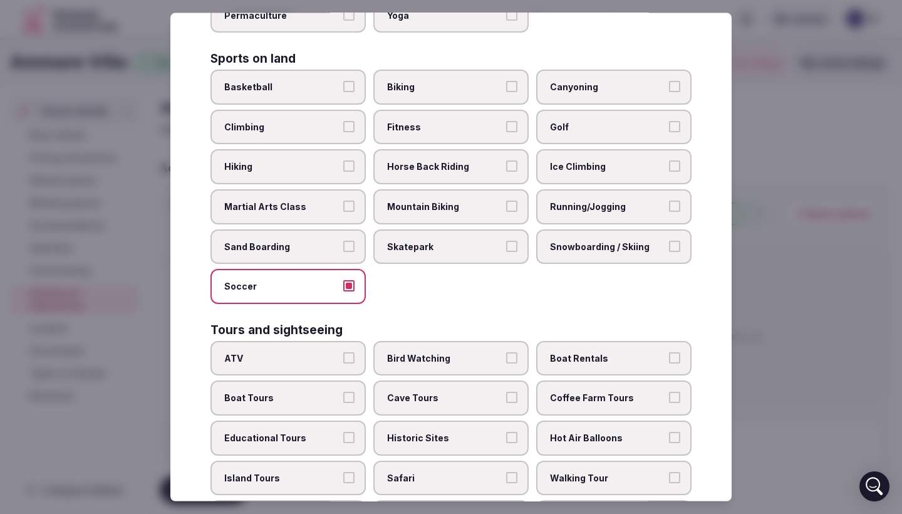
scroll to position [596, 0]
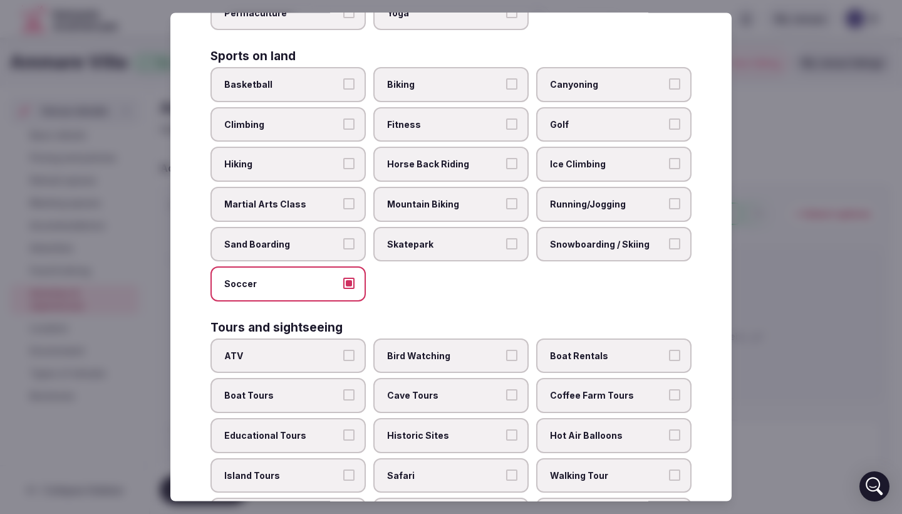
click at [625, 187] on label "Running/Jogging" at bounding box center [613, 204] width 155 height 35
click at [669, 199] on button "Running/Jogging" at bounding box center [674, 204] width 11 height 11
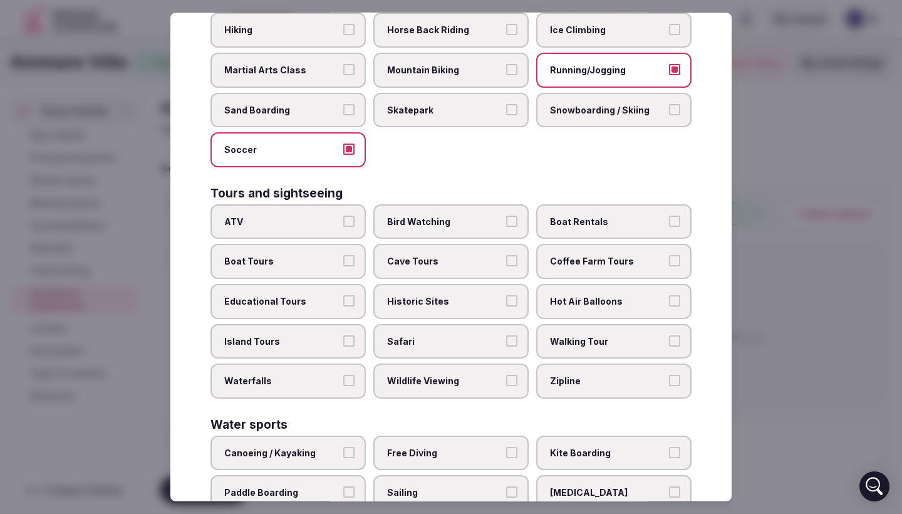
scroll to position [751, 0]
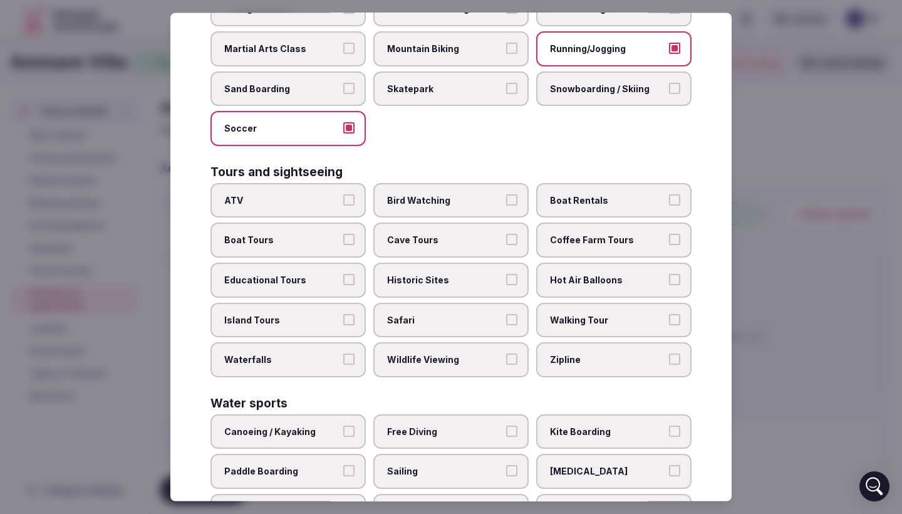
click at [625, 183] on label "Boat Rentals" at bounding box center [613, 200] width 155 height 35
click at [669, 194] on button "Boat Rentals" at bounding box center [674, 199] width 11 height 11
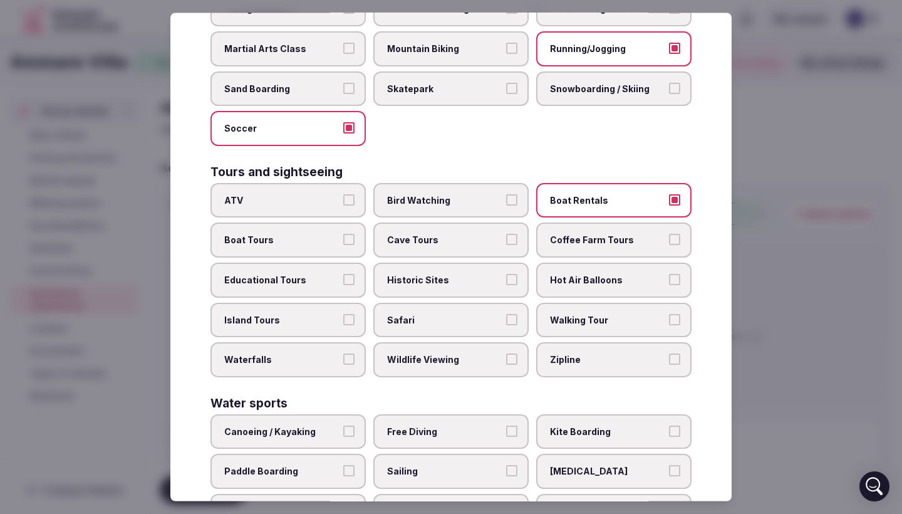
click at [480, 274] on span "Historic Sites" at bounding box center [444, 280] width 115 height 13
click at [506, 274] on button "Historic Sites" at bounding box center [511, 279] width 11 height 11
click at [352, 234] on button "Boat Tours" at bounding box center [348, 239] width 11 height 11
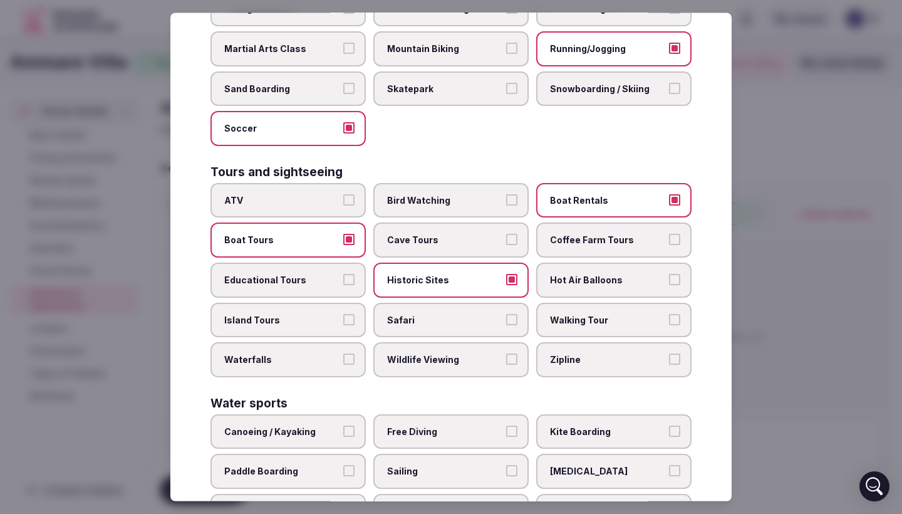
click at [352, 274] on button "Educational Tours" at bounding box center [348, 279] width 11 height 11
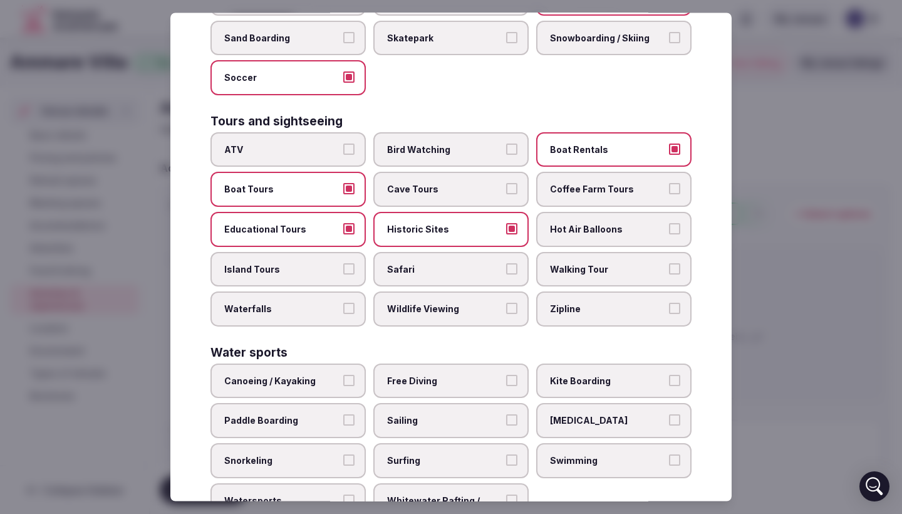
scroll to position [803, 0]
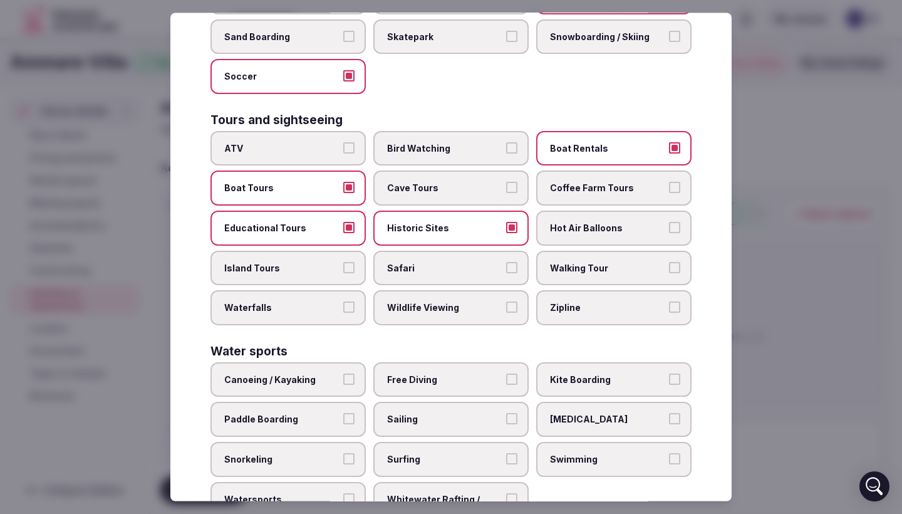
click at [647, 262] on span "Walking Tour" at bounding box center [607, 268] width 115 height 13
click at [669, 262] on button "Walking Tour" at bounding box center [674, 267] width 11 height 11
click at [460, 302] on span "Wildlife Viewing" at bounding box center [444, 308] width 115 height 13
click at [506, 302] on button "Wildlife Viewing" at bounding box center [511, 307] width 11 height 11
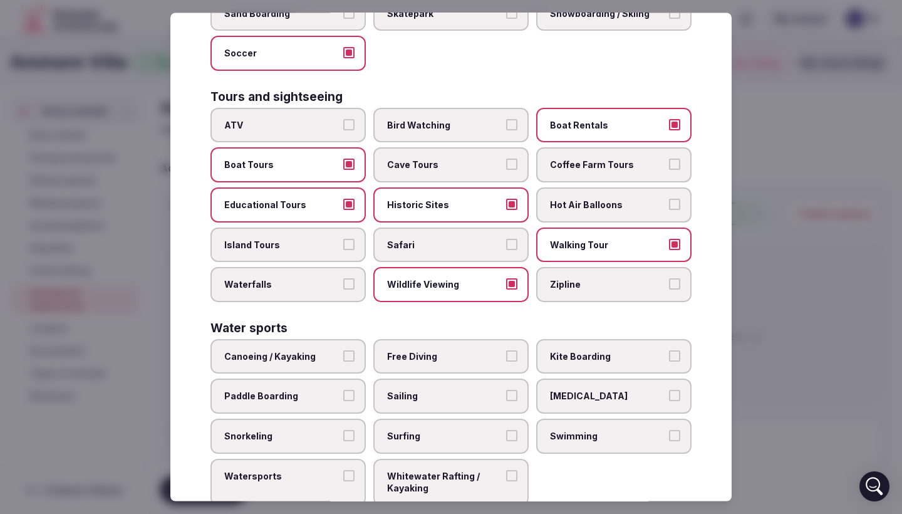
scroll to position [826, 0]
click at [348, 239] on button "Island Tours" at bounding box center [348, 244] width 11 height 11
click at [578, 430] on span "Swimming" at bounding box center [607, 436] width 115 height 13
click at [669, 430] on button "Swimming" at bounding box center [674, 435] width 11 height 11
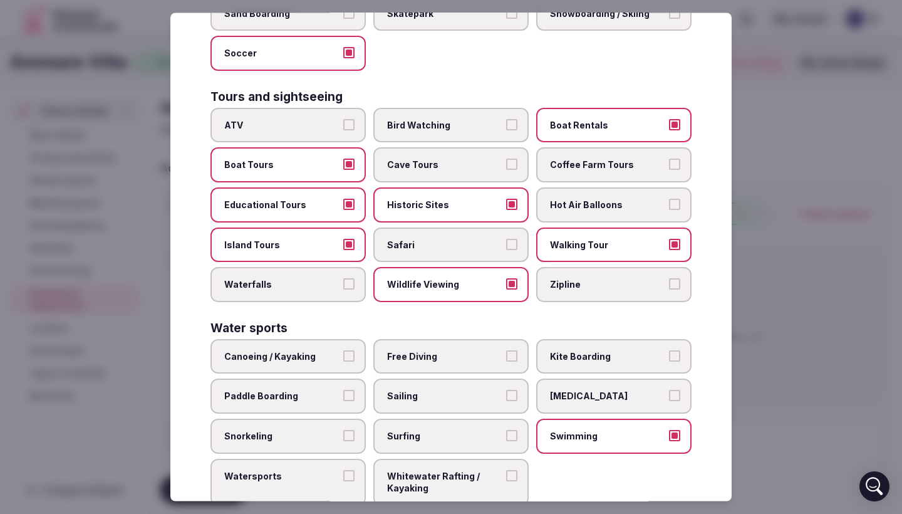
click at [351, 470] on button "Watersports" at bounding box center [348, 475] width 11 height 11
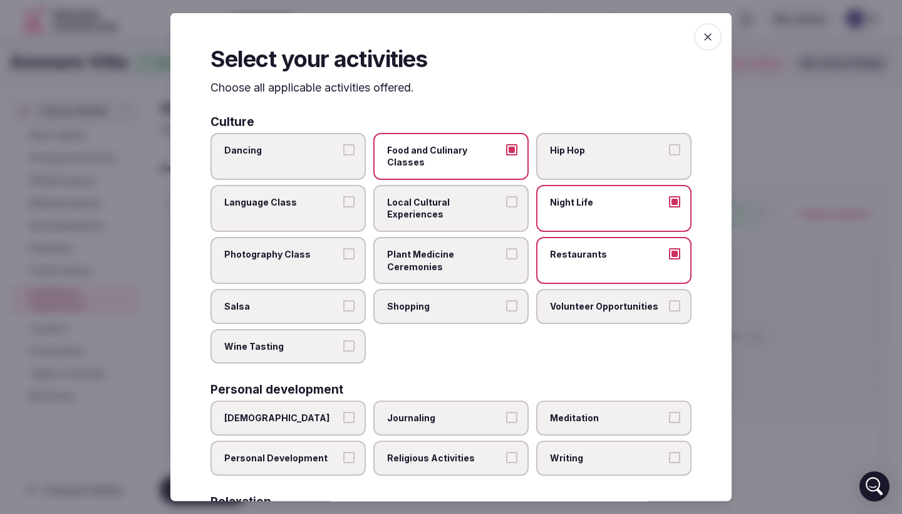
scroll to position [0, 0]
click at [712, 24] on button "button" at bounding box center [708, 37] width 28 height 28
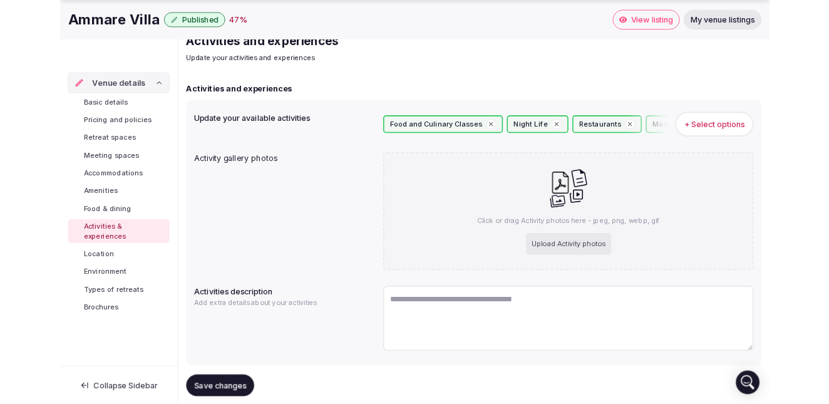
scroll to position [73, 0]
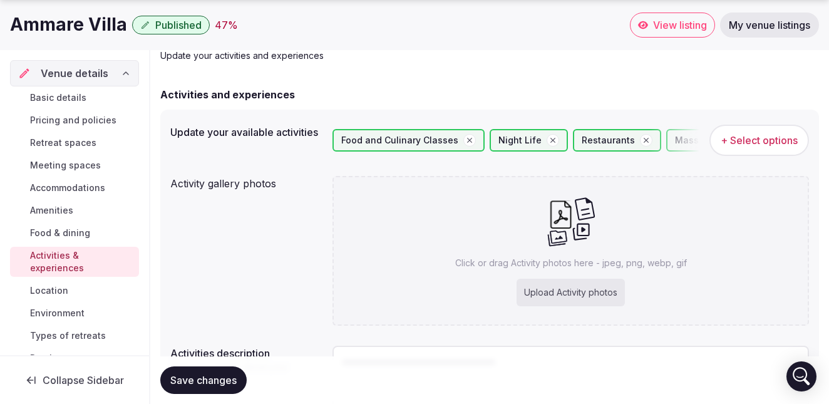
click at [603, 293] on div "Upload Activity photos" at bounding box center [571, 293] width 108 height 28
click at [578, 285] on div "Upload Activity photos" at bounding box center [571, 293] width 108 height 28
type input "**********"
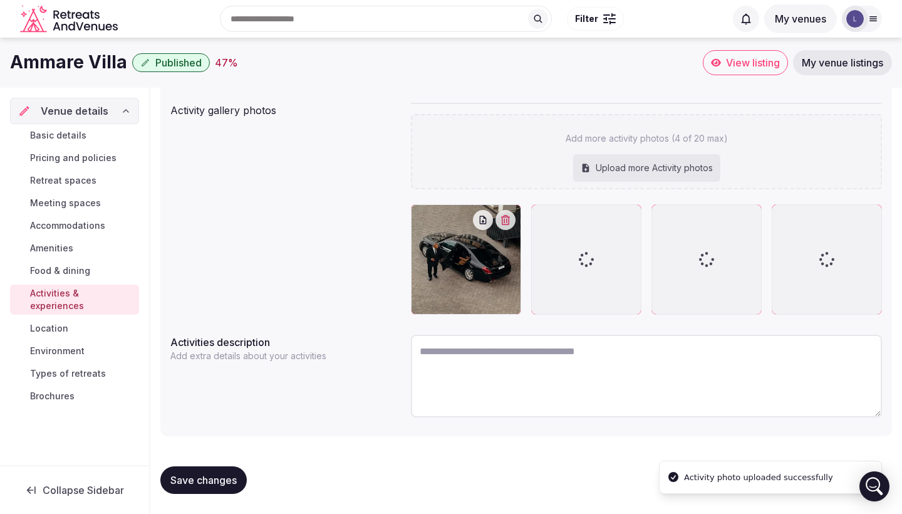
scroll to position [147, 0]
click at [541, 365] on textarea at bounding box center [646, 376] width 471 height 83
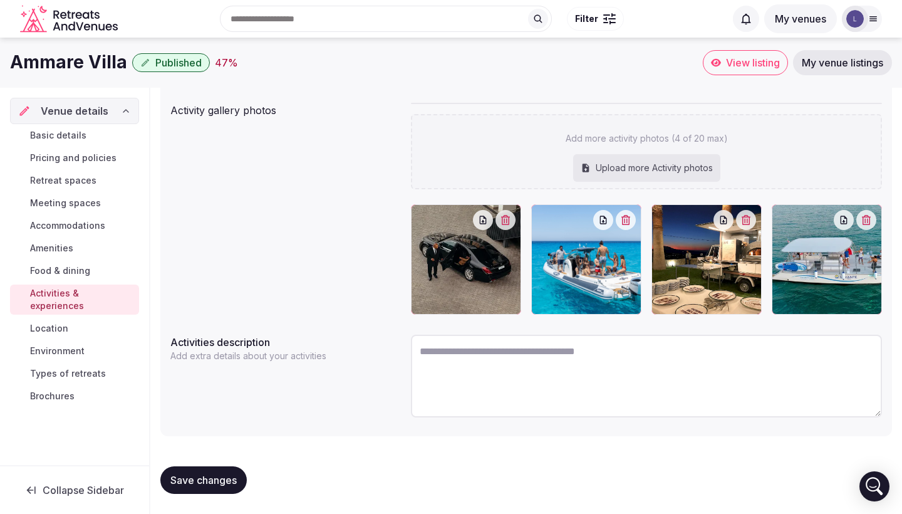
paste textarea "**********"
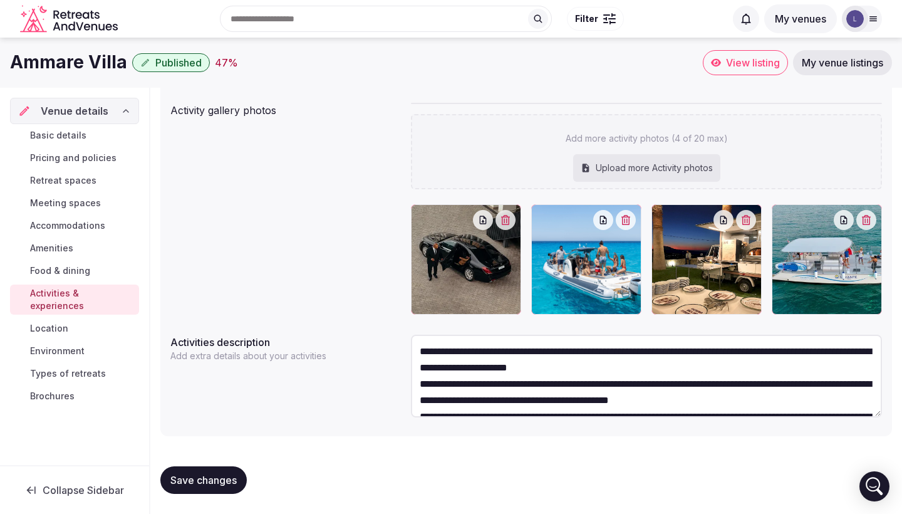
scroll to position [179, 0]
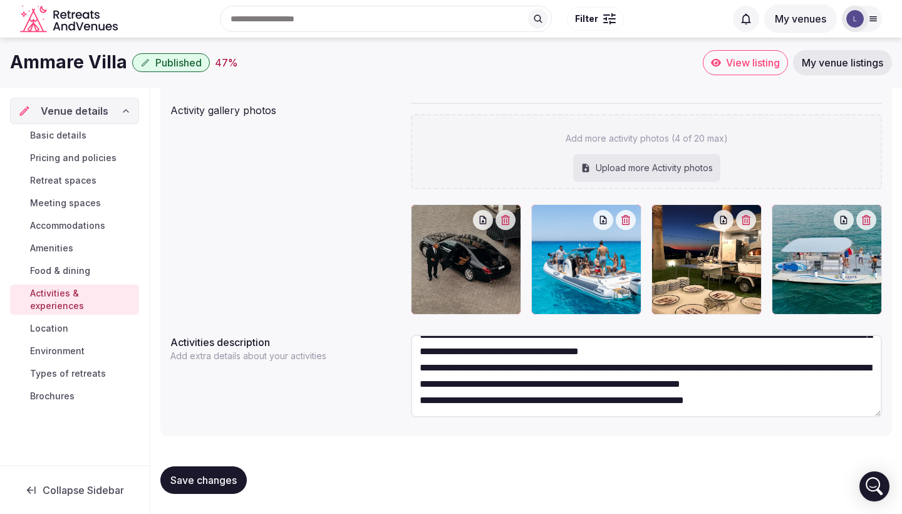
type textarea "**********"
click at [314, 229] on div "Activity gallery photos Add more activity photos (4 of 20 max) Upload more Acti…" at bounding box center [526, 209] width 712 height 222
click at [194, 472] on button "Save changes" at bounding box center [203, 480] width 86 height 28
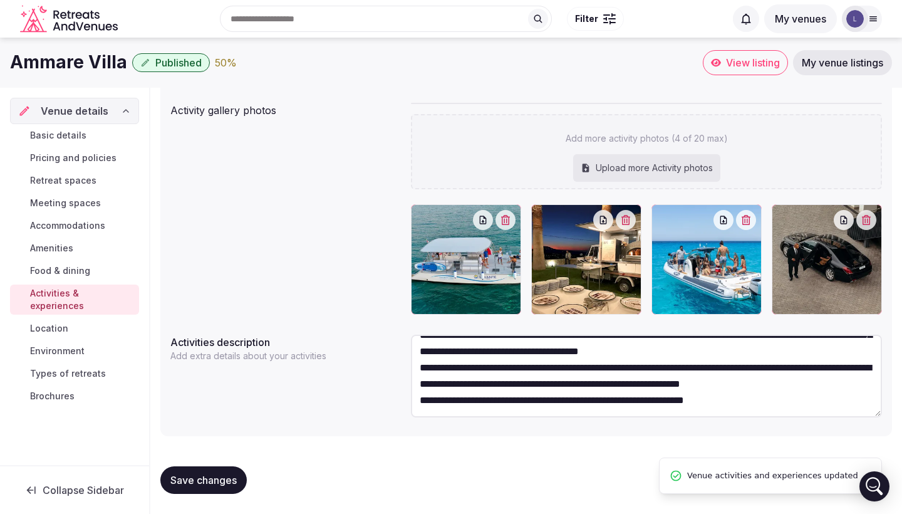
click at [67, 322] on span "Location" at bounding box center [49, 328] width 38 height 13
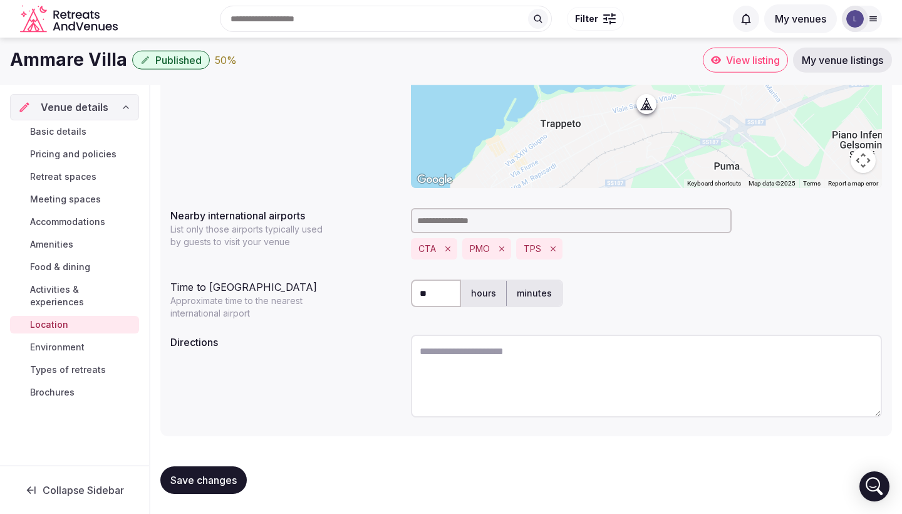
scroll to position [233, 0]
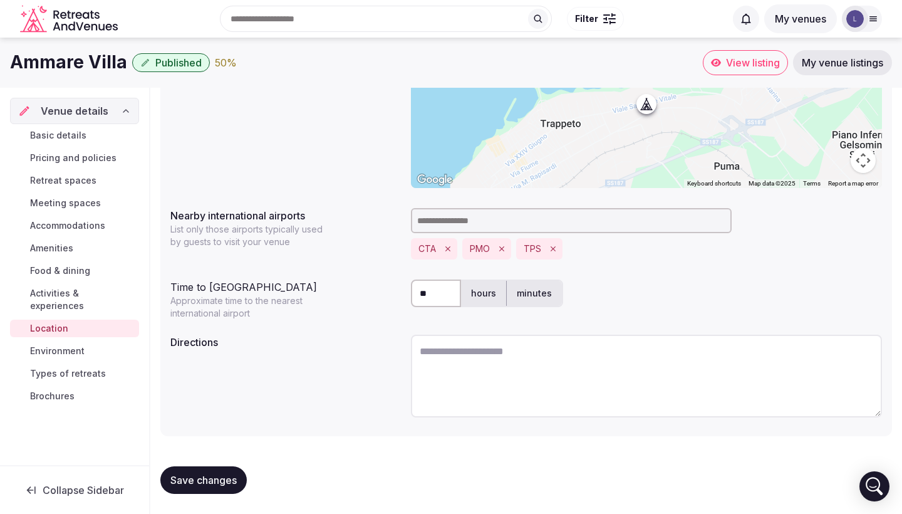
click at [466, 364] on textarea at bounding box center [646, 376] width 471 height 83
type textarea "**********"
click at [216, 487] on button "Save changes" at bounding box center [203, 480] width 86 height 28
click at [69, 348] on div "Basic details Pricing and policies Retreat spaces Meeting spaces Accommodations…" at bounding box center [74, 265] width 129 height 283
click at [66, 345] on span "Environment" at bounding box center [57, 351] width 55 height 13
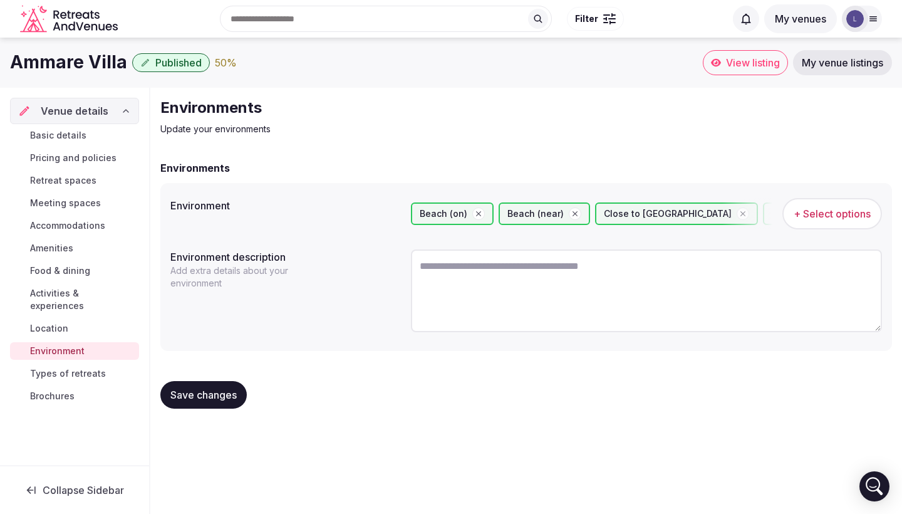
click at [486, 296] on textarea at bounding box center [646, 290] width 471 height 83
paste textarea "**********"
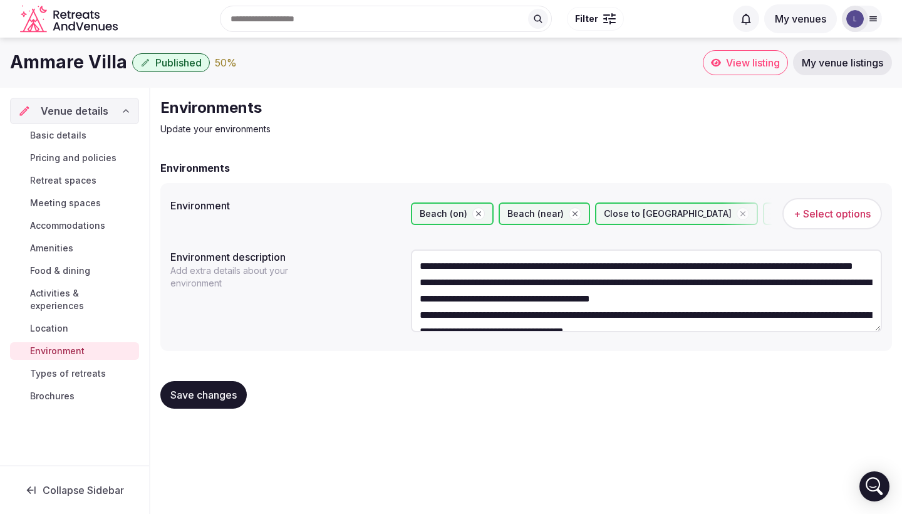
scroll to position [130, 0]
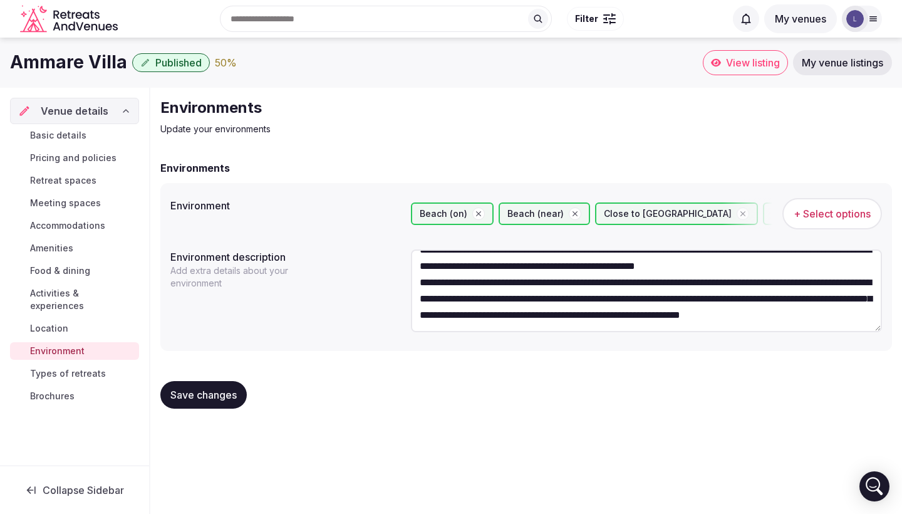
type textarea "**********"
click at [229, 382] on button "Save changes" at bounding box center [203, 395] width 86 height 28
click at [122, 365] on link "Types of retreats" at bounding box center [74, 374] width 129 height 18
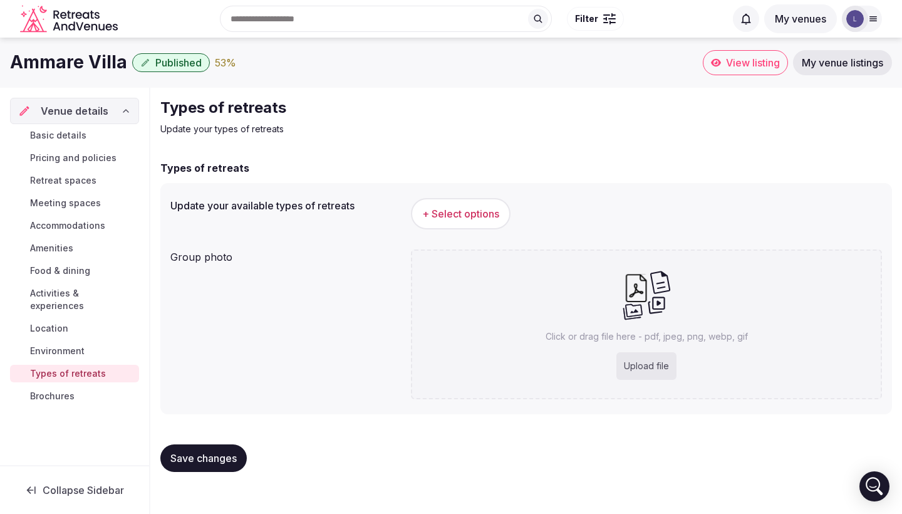
click at [480, 209] on span "+ Select options" at bounding box center [460, 214] width 77 height 14
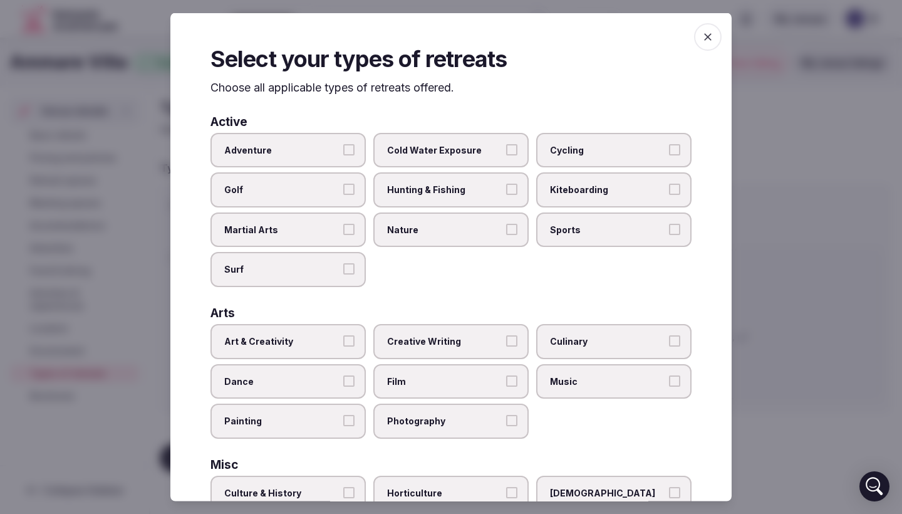
click at [623, 230] on span "Sports" at bounding box center [607, 229] width 115 height 13
click at [669, 230] on button "Sports" at bounding box center [674, 228] width 11 height 11
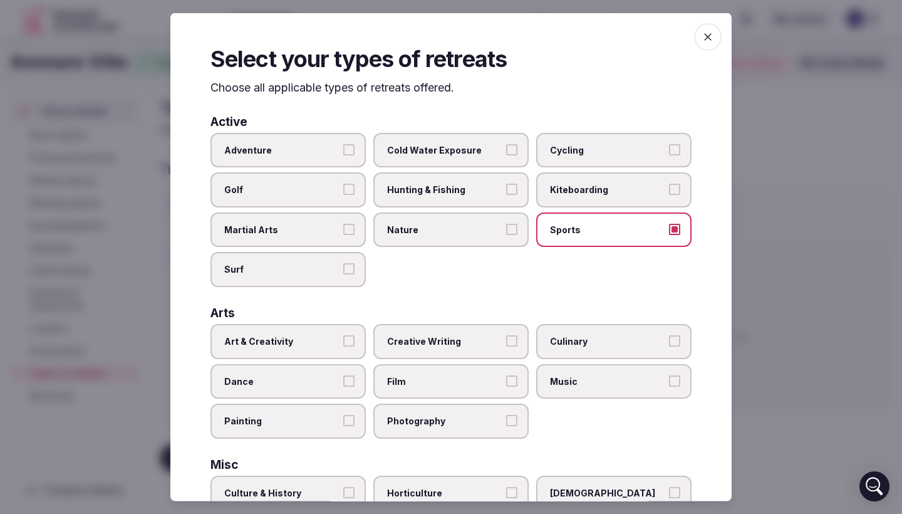
click at [614, 344] on span "Culinary" at bounding box center [607, 341] width 115 height 13
click at [669, 344] on button "Culinary" at bounding box center [674, 340] width 11 height 11
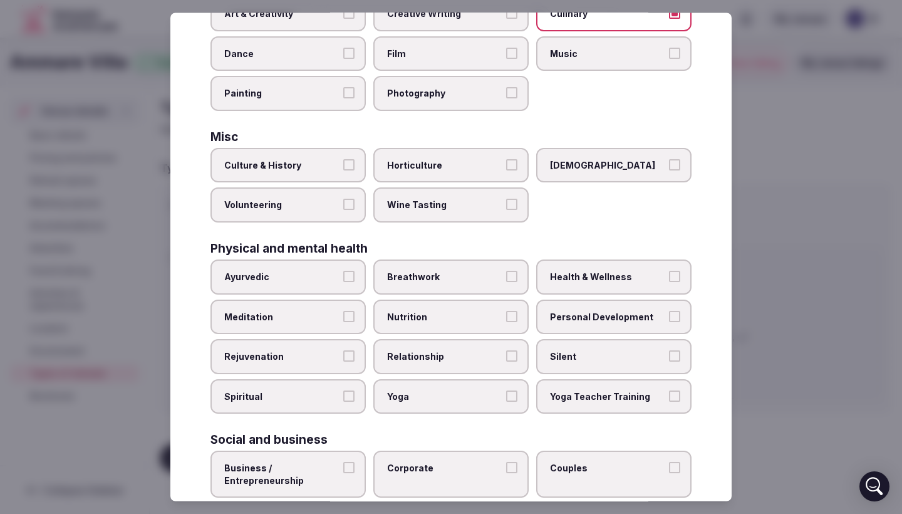
scroll to position [331, 0]
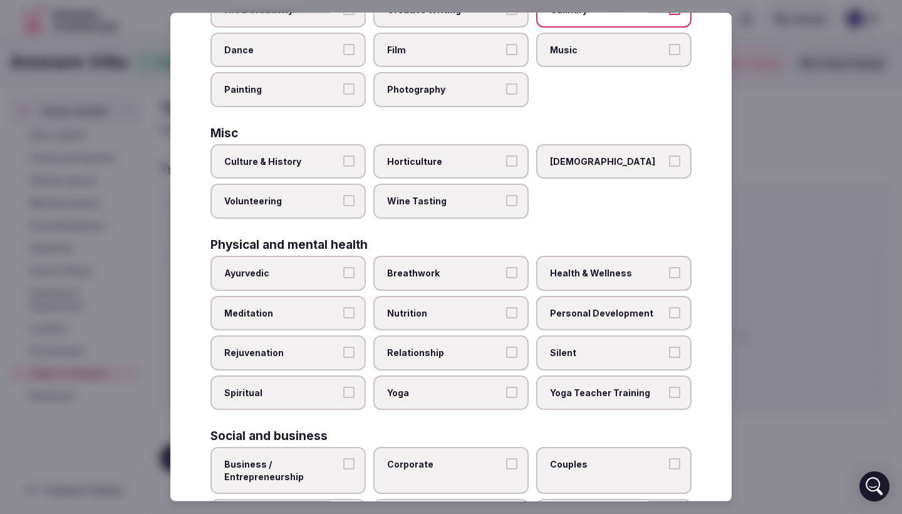
click at [628, 263] on label "Health & Wellness" at bounding box center [613, 273] width 155 height 35
click at [669, 267] on button "Health & Wellness" at bounding box center [674, 272] width 11 height 11
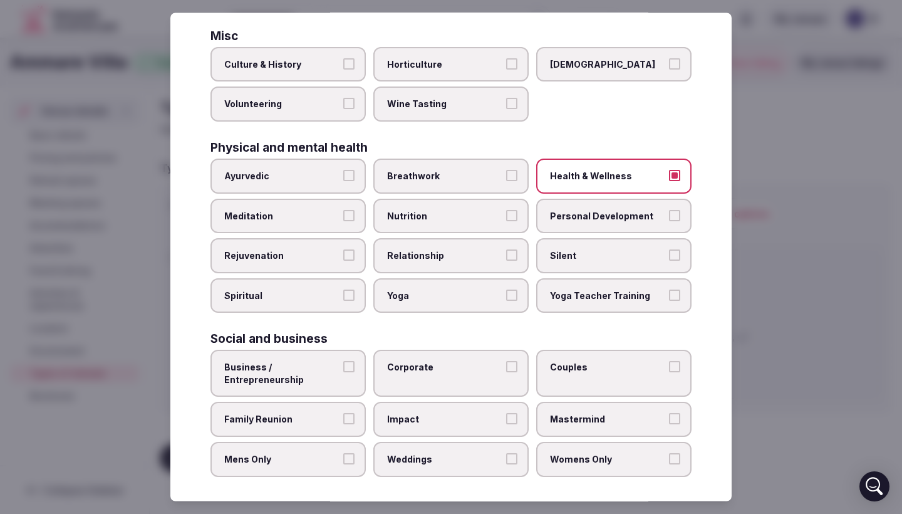
scroll to position [427, 0]
click at [508, 454] on button "Weddings" at bounding box center [511, 459] width 11 height 11
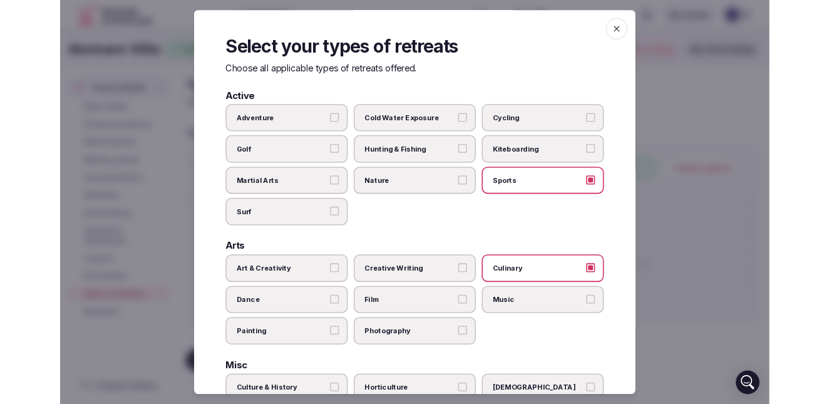
scroll to position [0, 0]
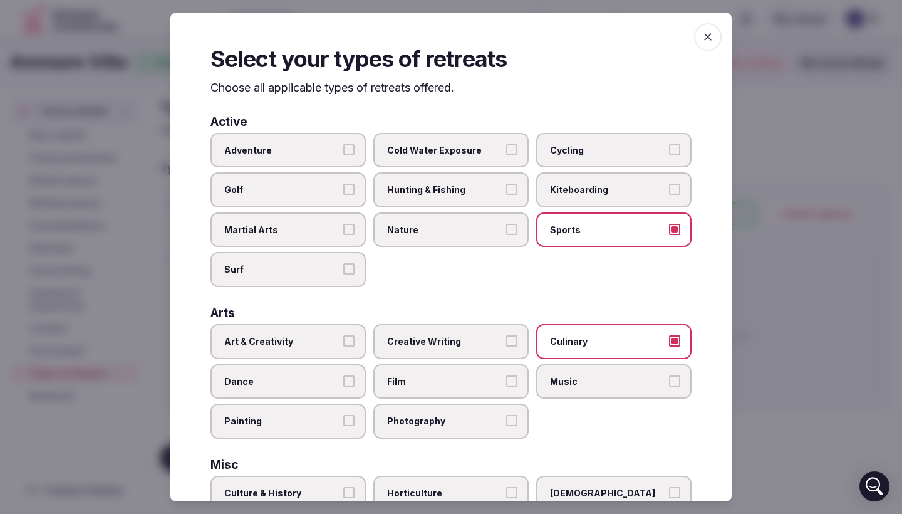
click at [705, 51] on span "button" at bounding box center [708, 37] width 28 height 28
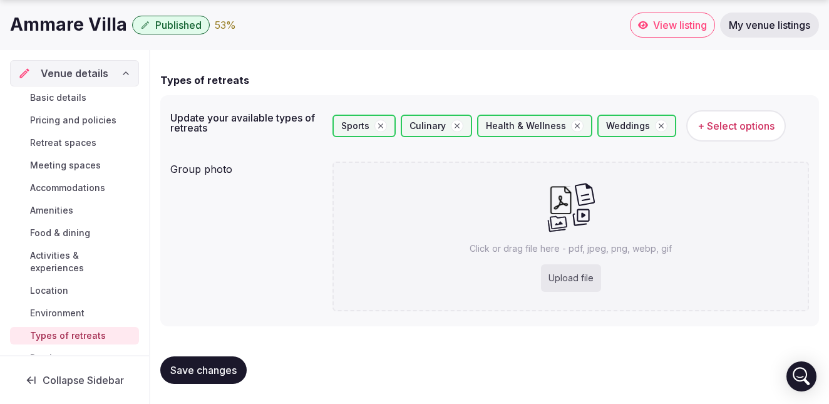
scroll to position [88, 0]
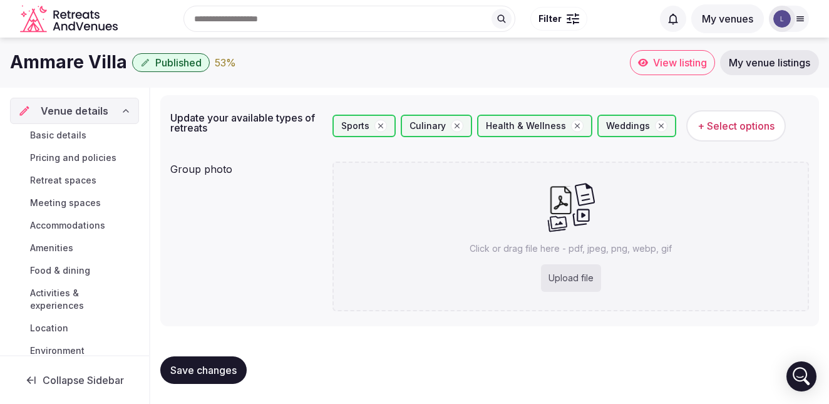
click at [564, 278] on div "Upload file" at bounding box center [571, 278] width 60 height 28
click at [556, 276] on div "Upload file" at bounding box center [571, 278] width 60 height 28
click at [589, 278] on div "Upload file" at bounding box center [571, 278] width 60 height 28
type input "**********"
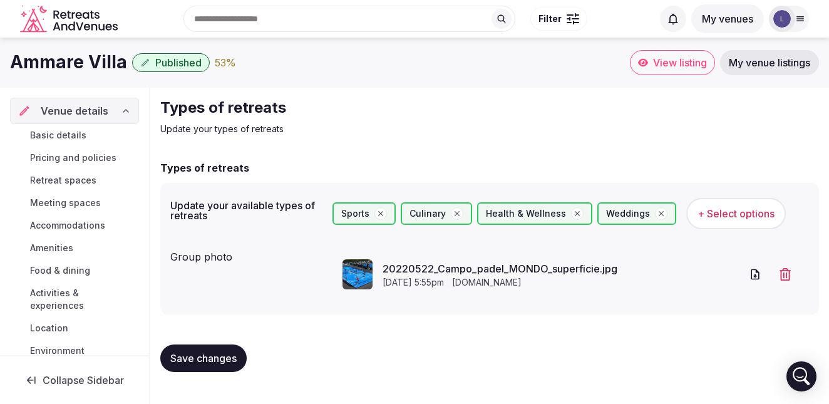
scroll to position [0, 0]
click at [224, 349] on button "Save changes" at bounding box center [203, 359] width 86 height 28
click at [224, 355] on span "Save changes" at bounding box center [203, 358] width 66 height 13
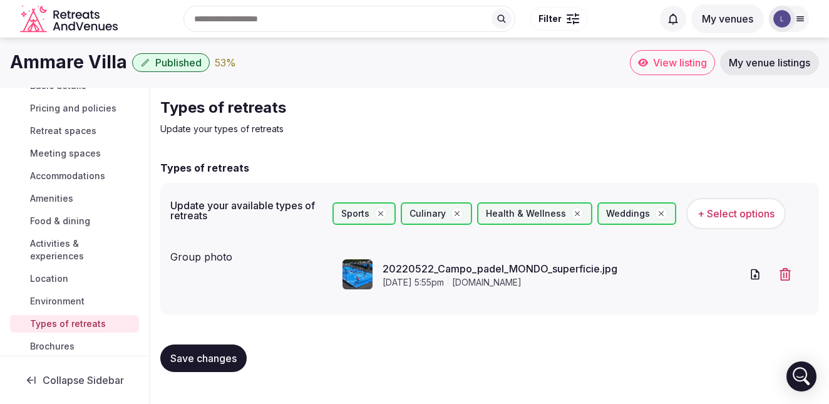
click at [88, 338] on link "Brochures" at bounding box center [74, 347] width 129 height 18
